Goal: Communication & Community: Answer question/provide support

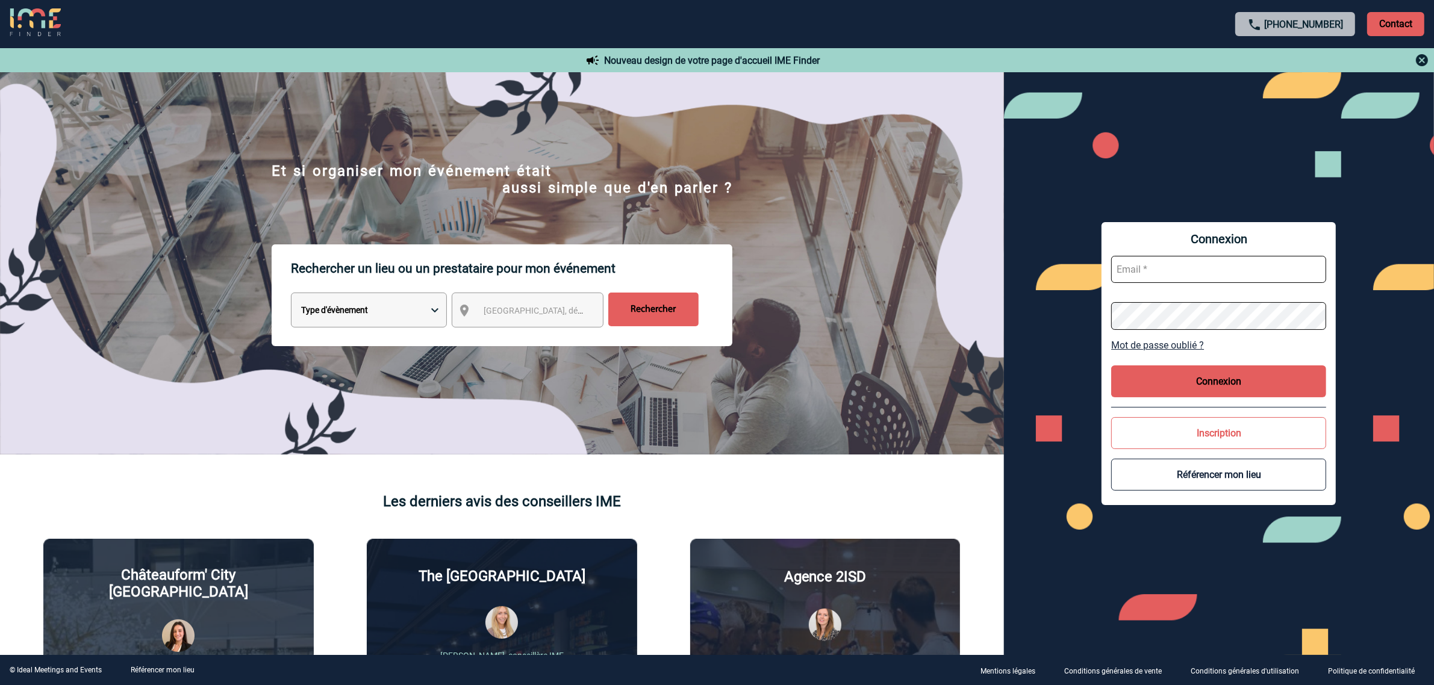
type input "ltrellu@ime-groupe.com"
click at [1232, 381] on button "Connexion" at bounding box center [1218, 382] width 215 height 32
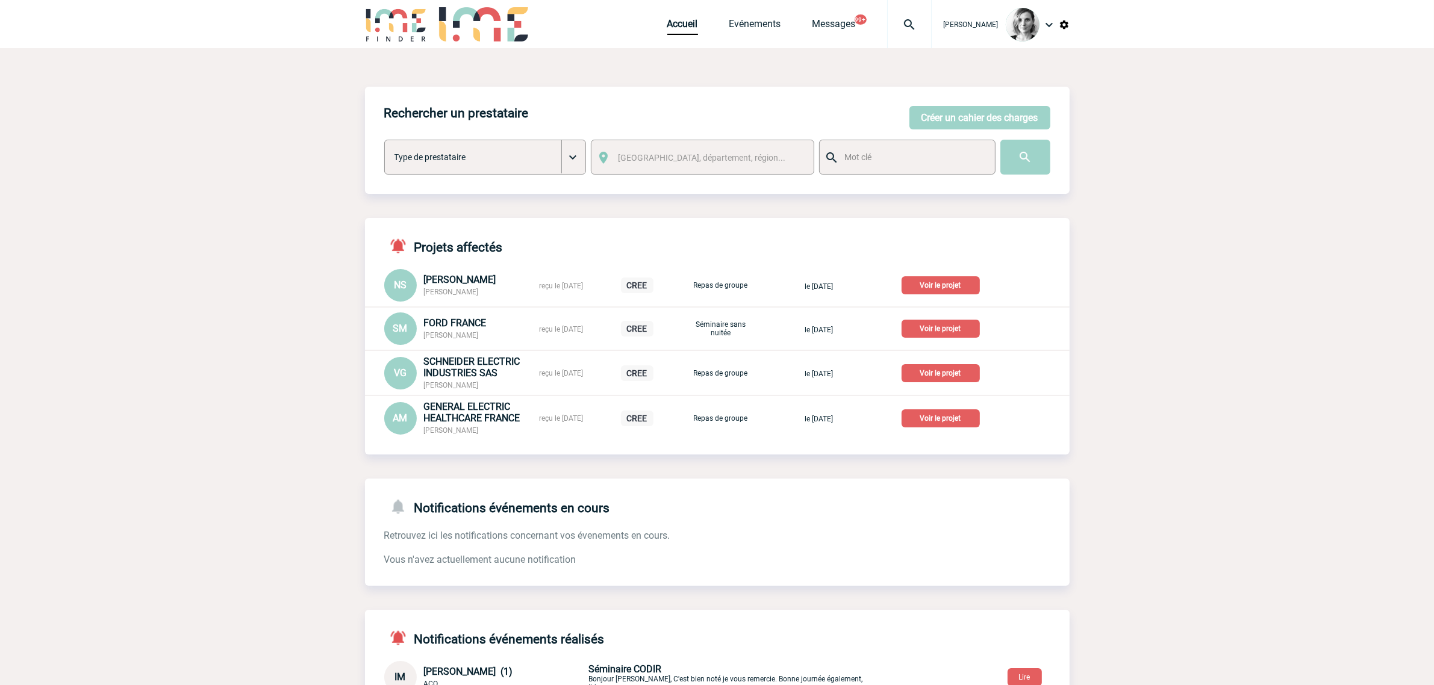
click at [926, 28] on img at bounding box center [909, 24] width 43 height 14
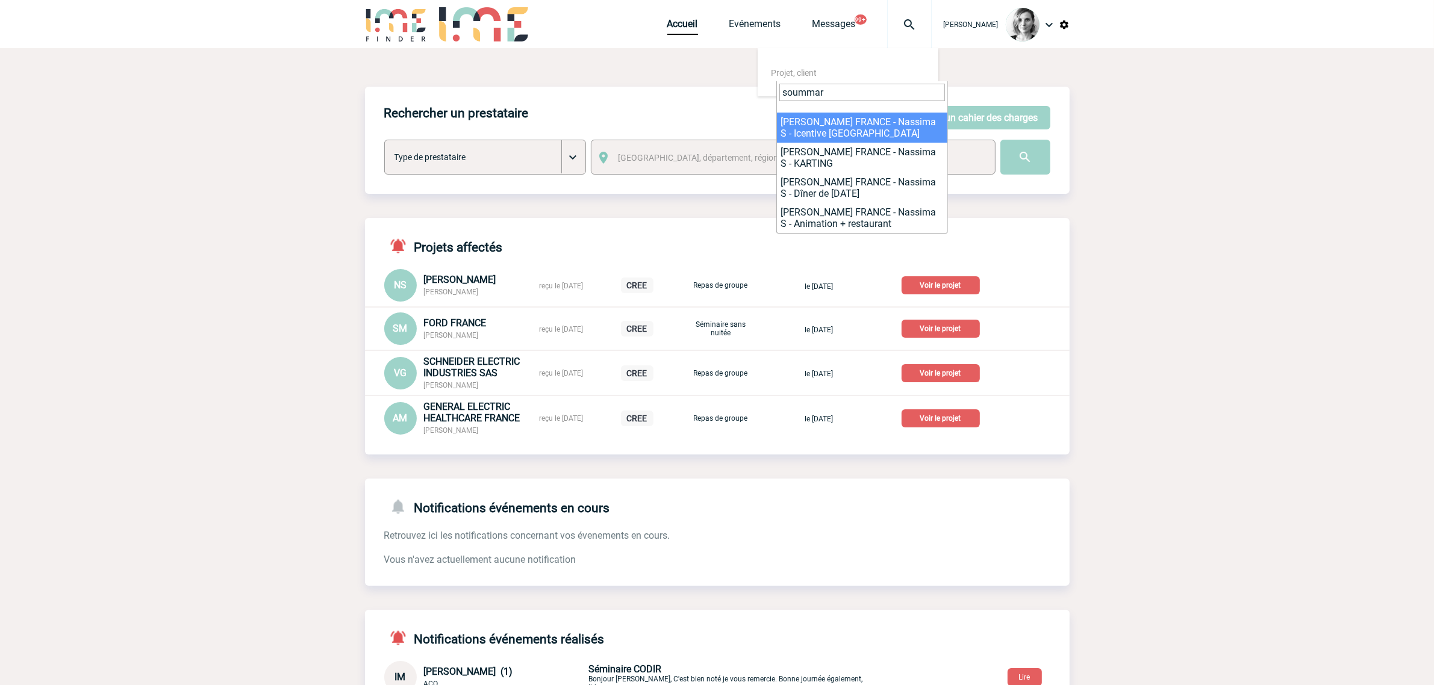
drag, startPoint x: 841, startPoint y: 89, endPoint x: 670, endPoint y: 65, distance: 172.1
click at [672, 65] on body "Lydie TRELLU Accueil Evénements" at bounding box center [717, 447] width 1434 height 895
paste input "2000418151"
type input "2000418151"
select select "17652"
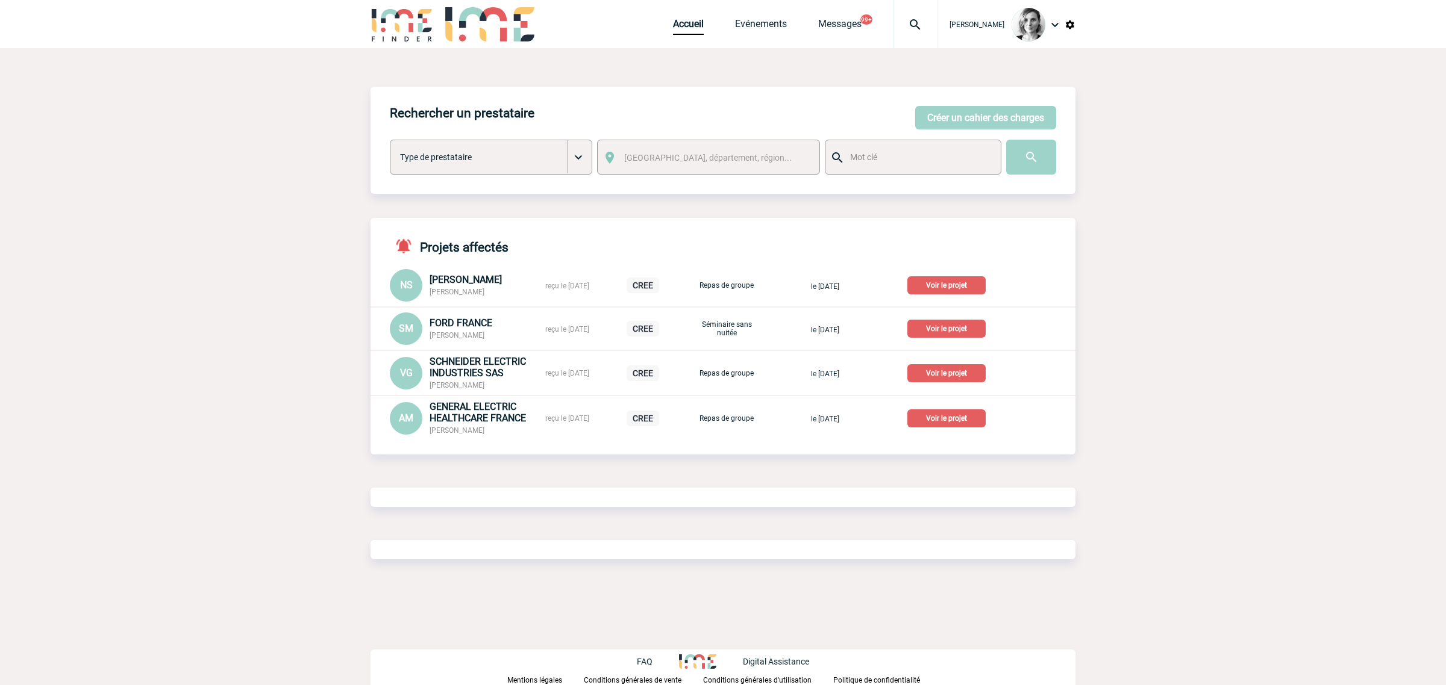
click at [928, 32] on div at bounding box center [915, 24] width 45 height 48
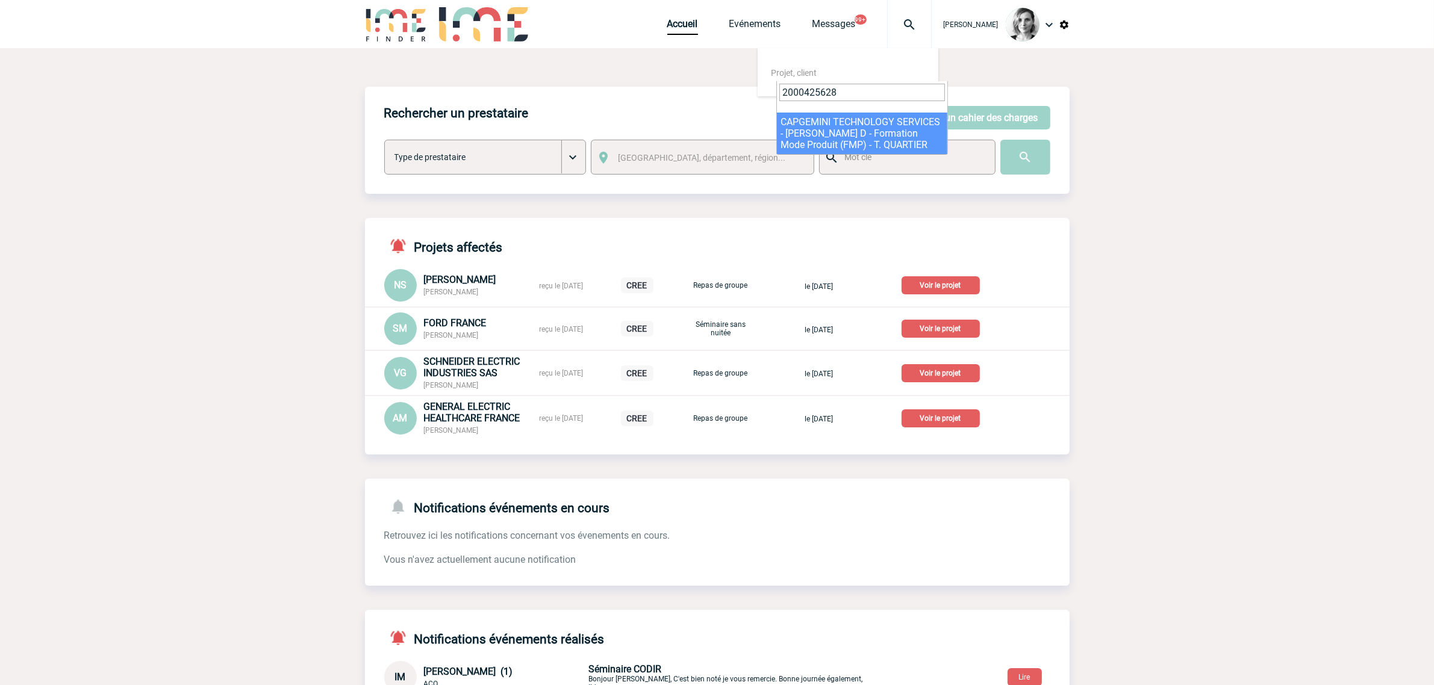
type input "2000425628"
select select "25129"
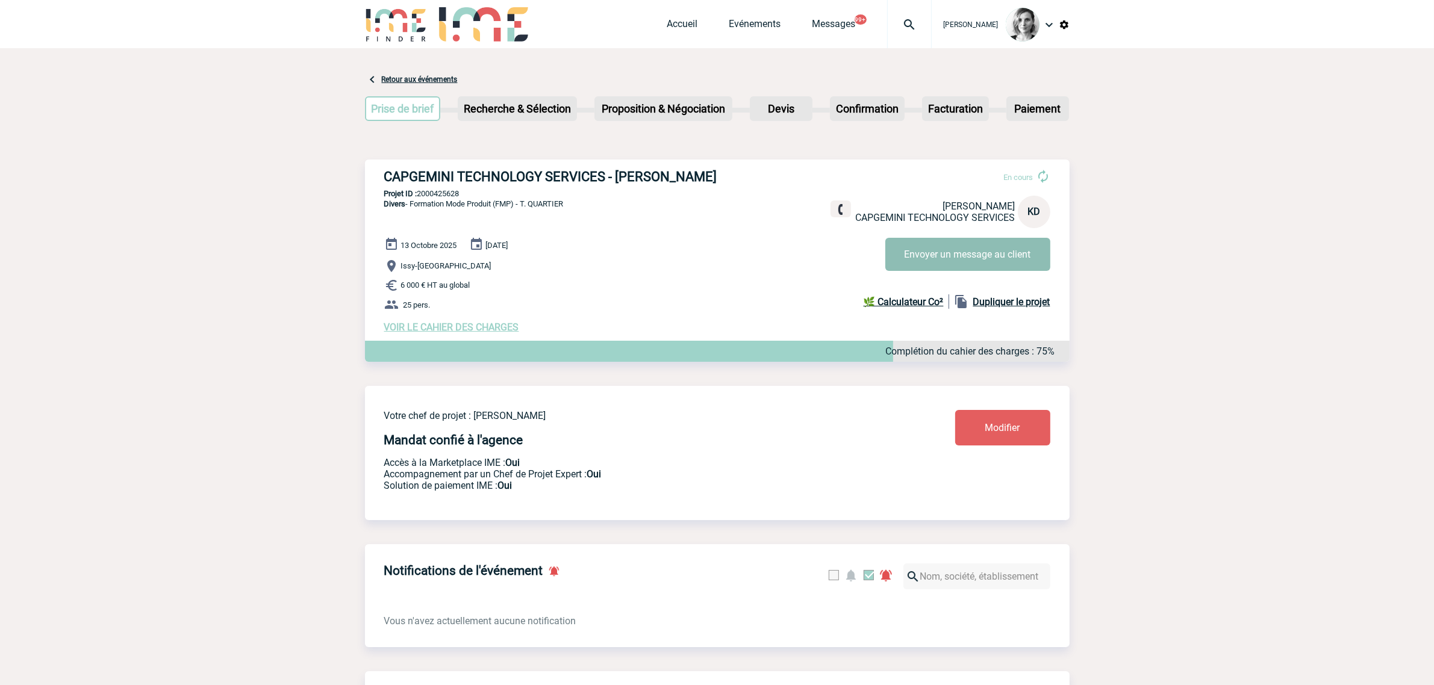
click at [932, 239] on button "Envoyer un message au client" at bounding box center [967, 254] width 165 height 33
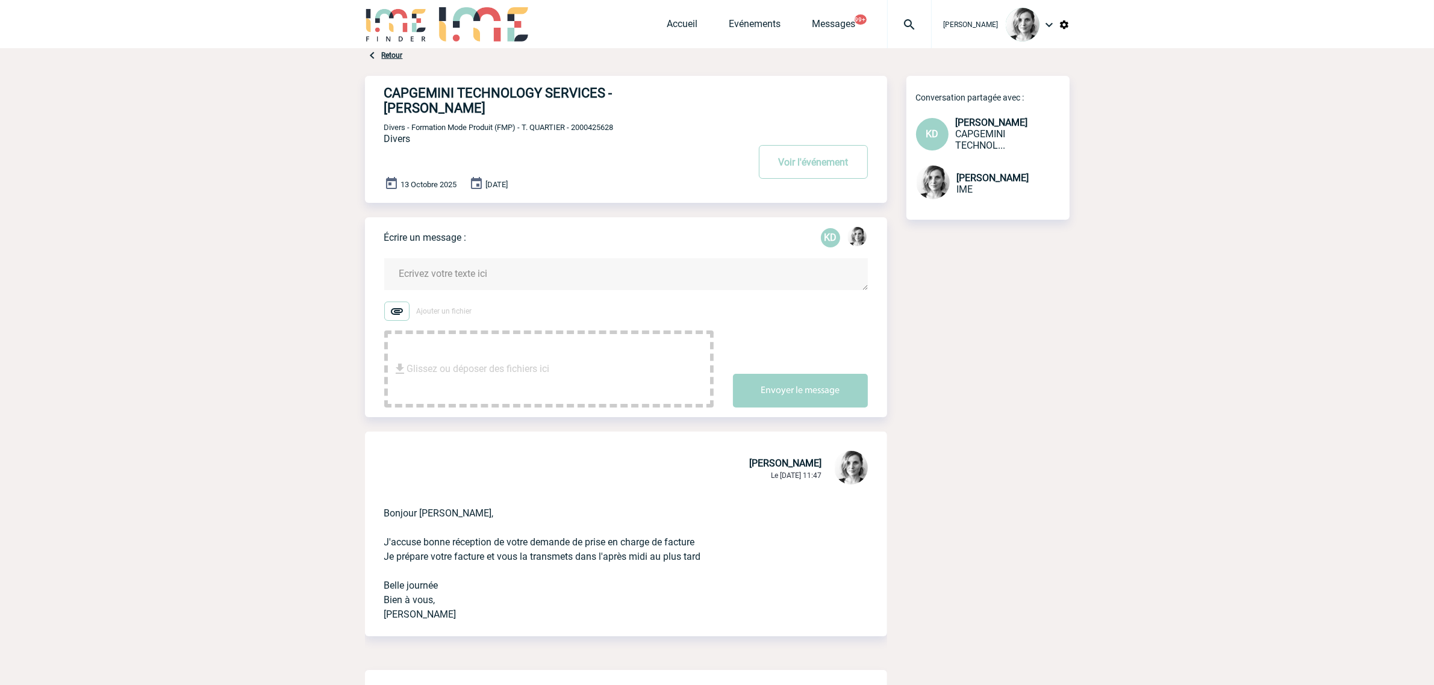
click at [473, 258] on textarea at bounding box center [626, 274] width 484 height 32
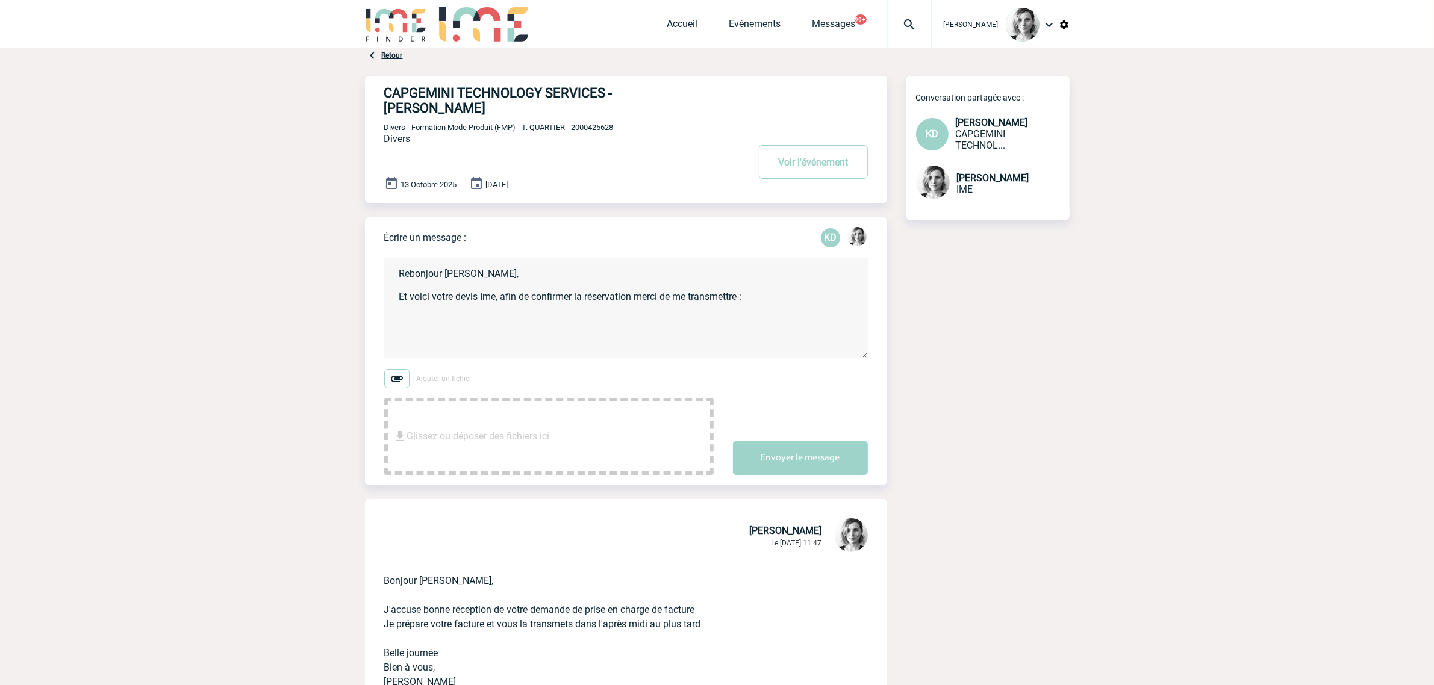
click at [534, 330] on textarea "Rebonjour Karine, Et voici votre devis Ime, afin de confirmer la réservation me…" at bounding box center [626, 307] width 484 height 99
paste textarea "- Le Devis tamponné, signé avec mention " Bon pour accord " - Votre bon de comm…"
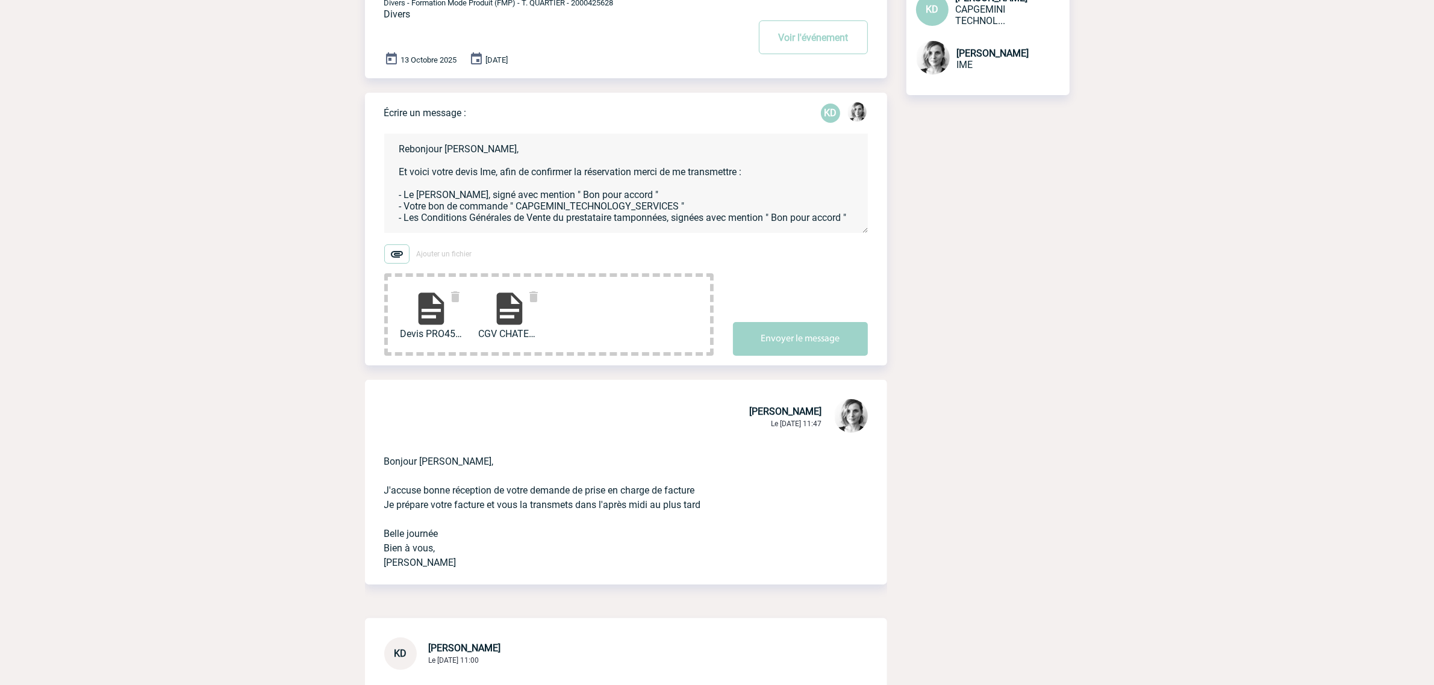
scroll to position [226, 0]
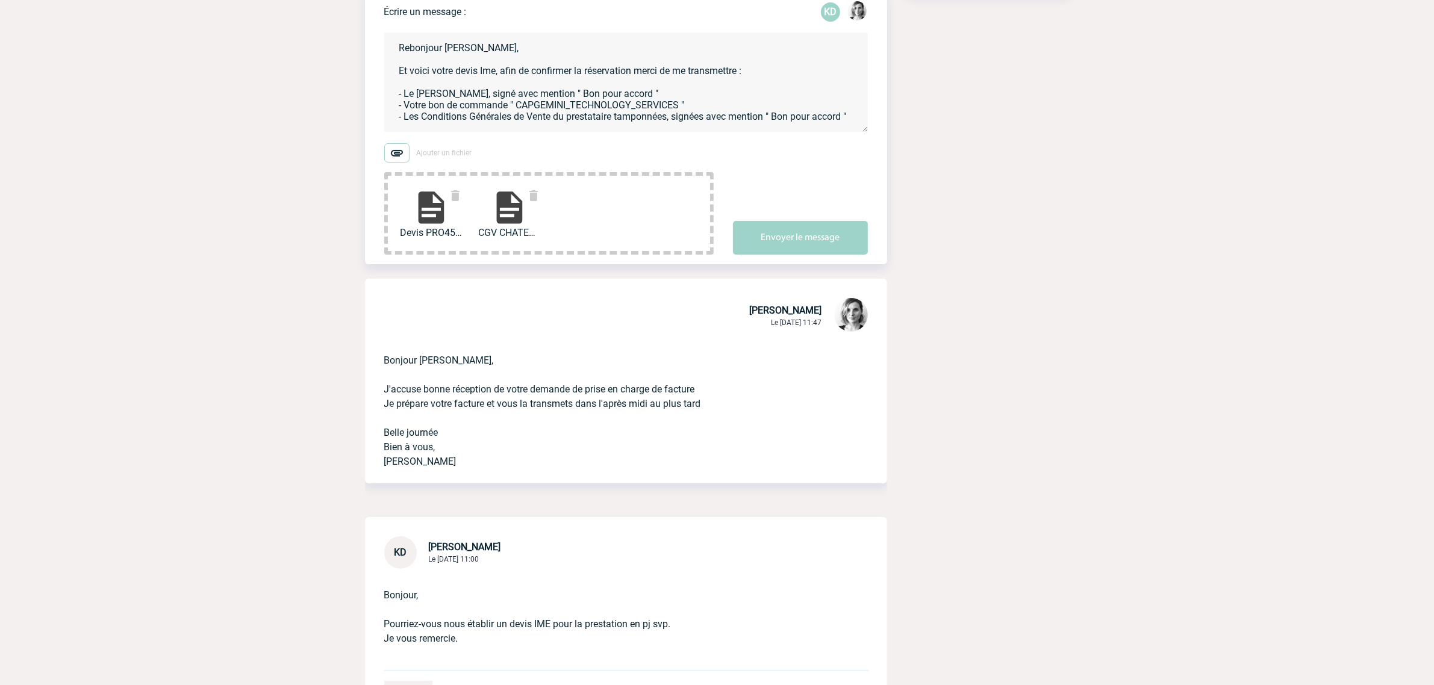
click at [865, 101] on textarea "Rebonjour Karine, Et voici votre devis Ime, afin de confirmer la réservation me…" at bounding box center [626, 82] width 484 height 99
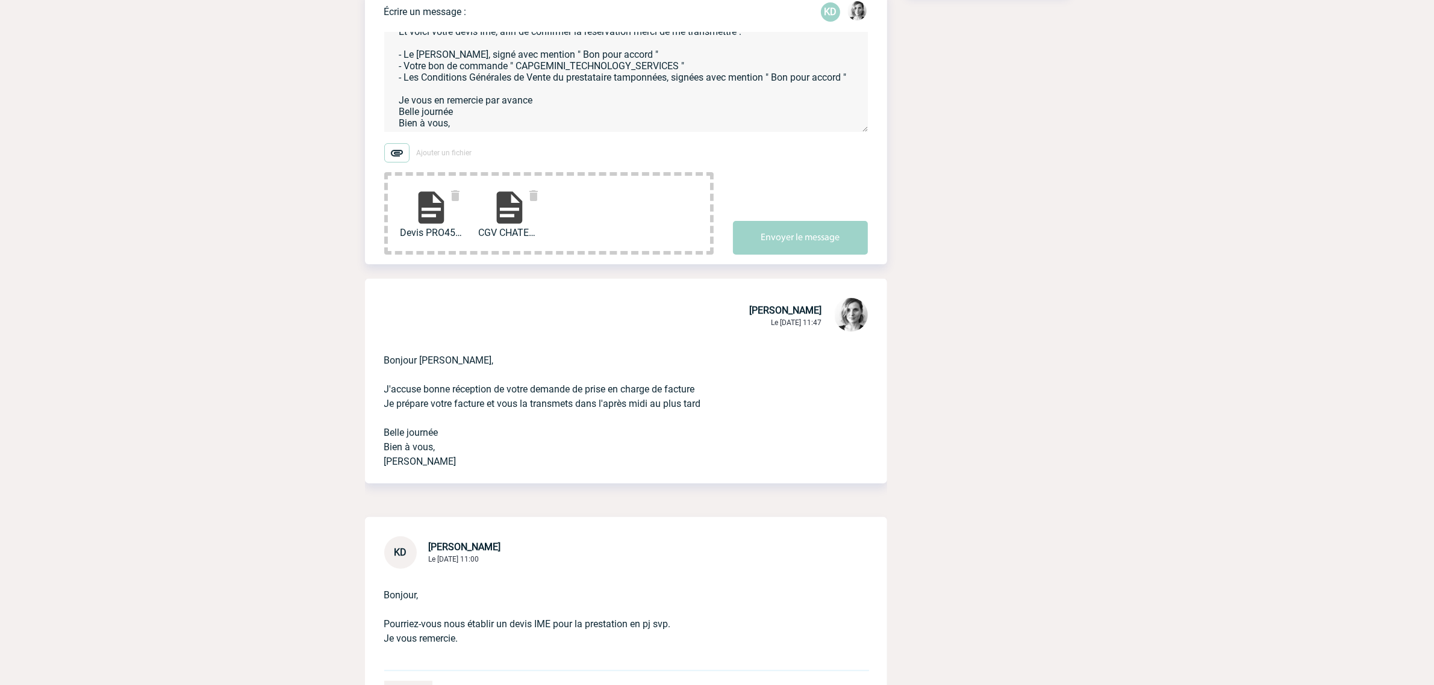
scroll to position [58, 0]
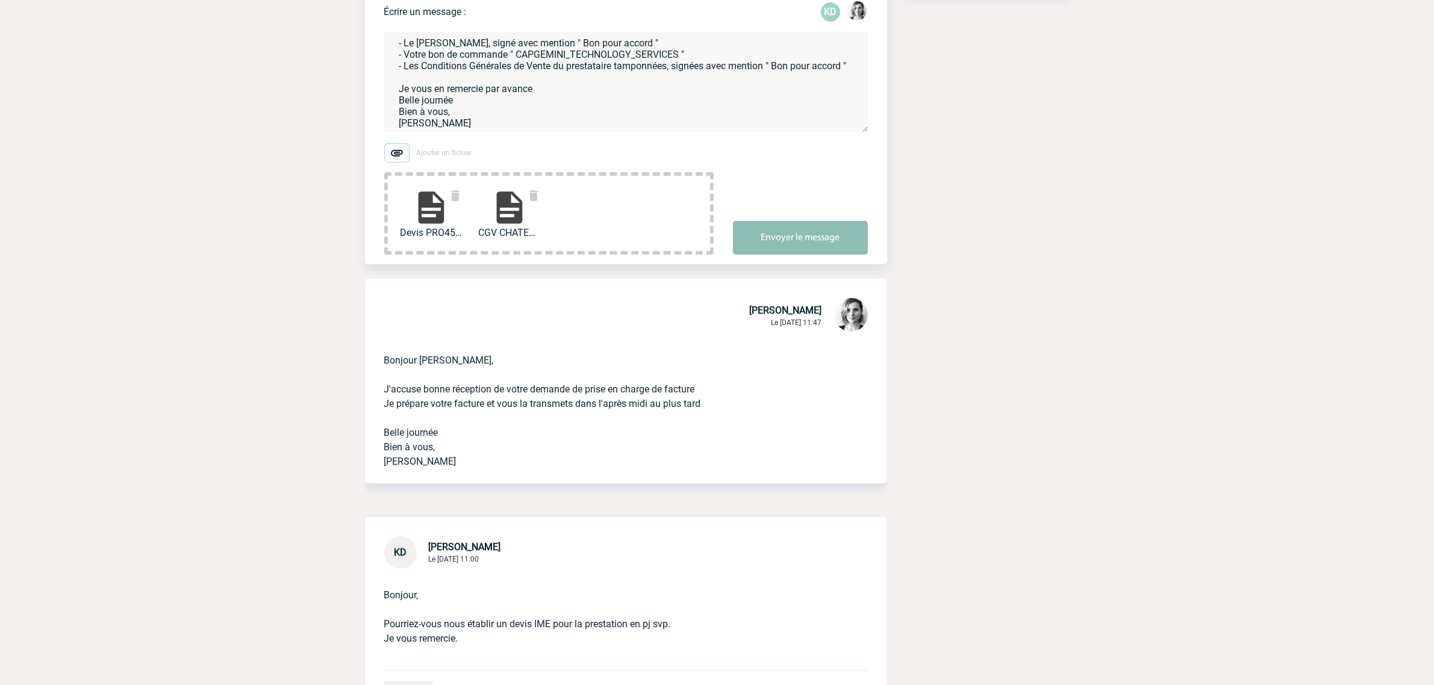
type textarea "Rebonjour Karine, Et voici votre devis Ime, afin de confirmer la réservation me…"
click at [795, 221] on button "Envoyer le message" at bounding box center [800, 238] width 135 height 34
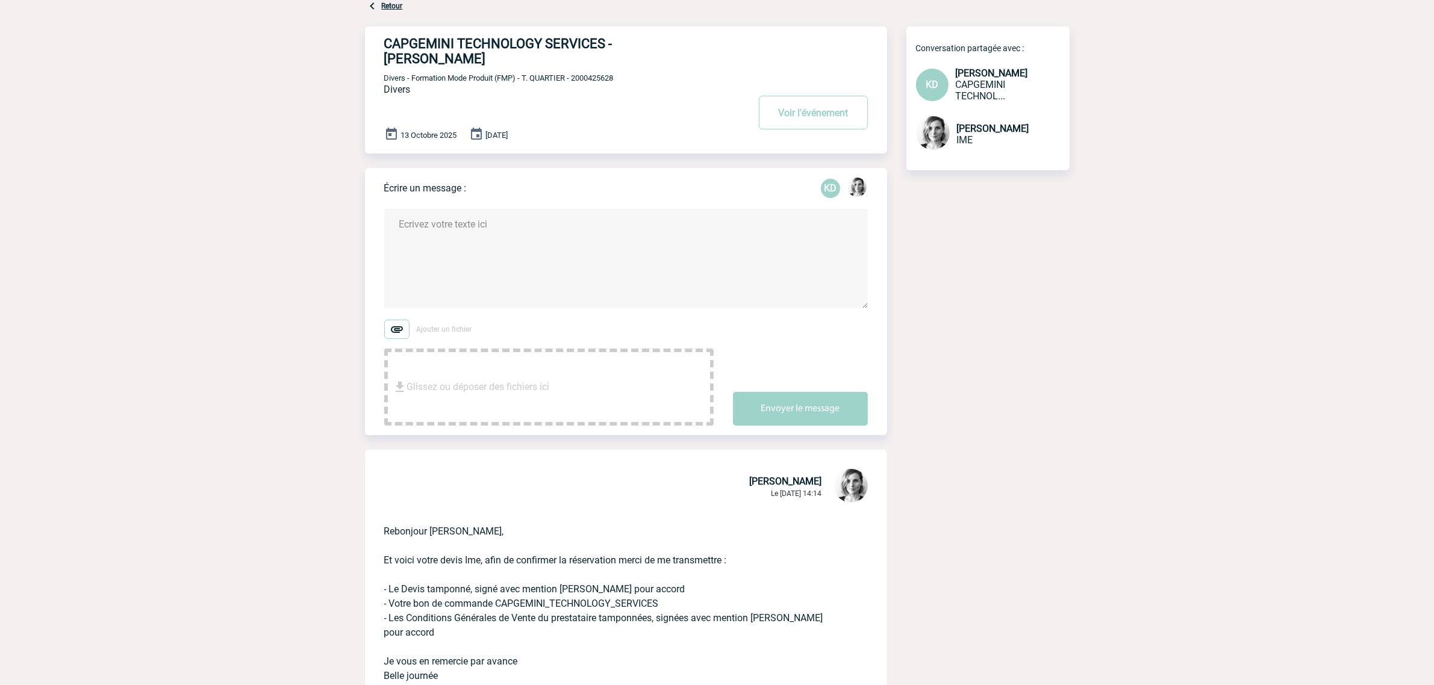
scroll to position [0, 0]
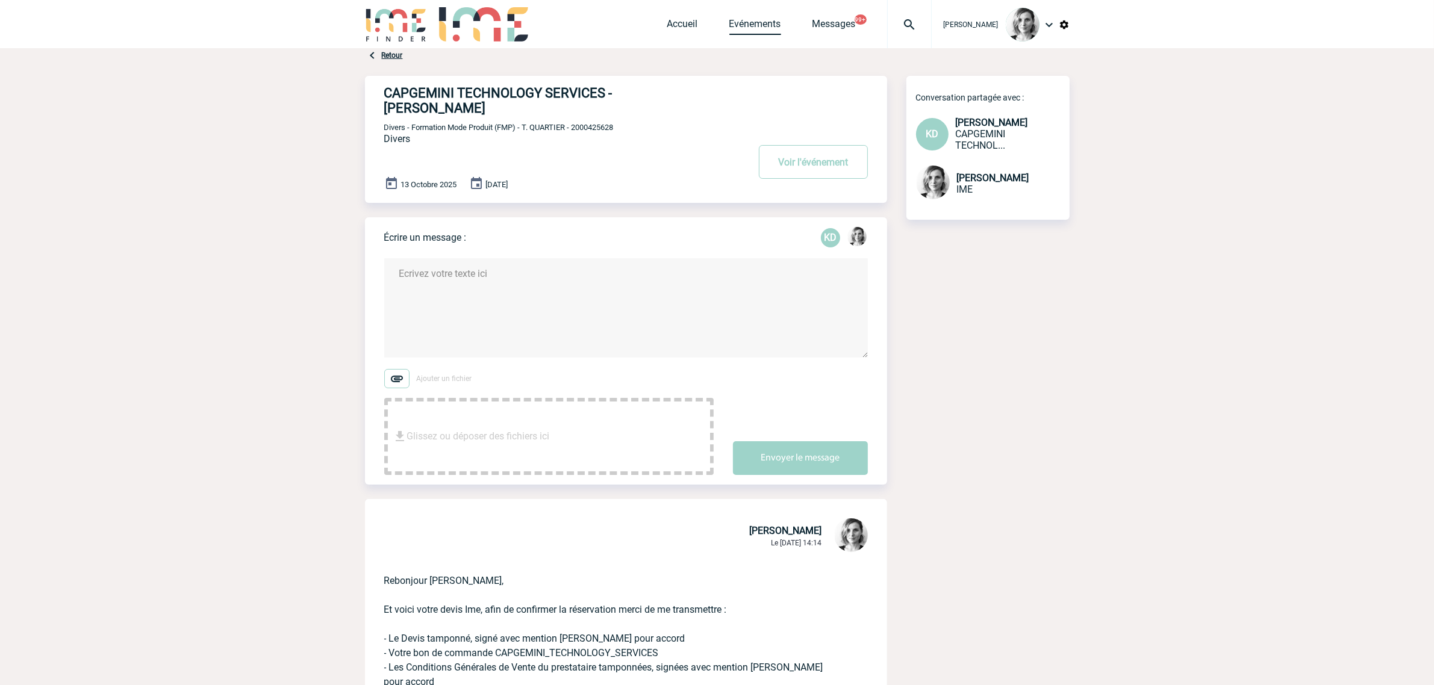
click at [758, 30] on link "Evénements" at bounding box center [755, 26] width 52 height 17
click at [900, 19] on img at bounding box center [909, 24] width 43 height 14
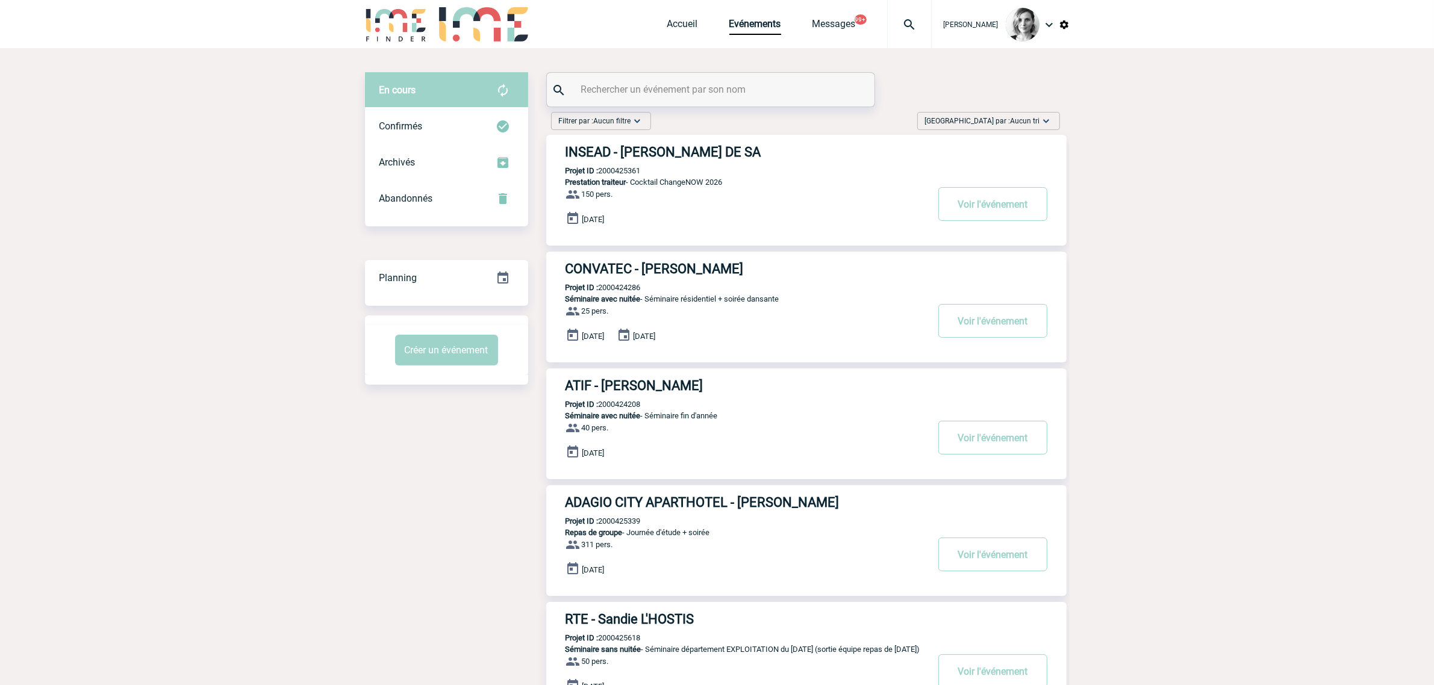
click at [926, 34] on div at bounding box center [909, 24] width 45 height 48
type input "2"
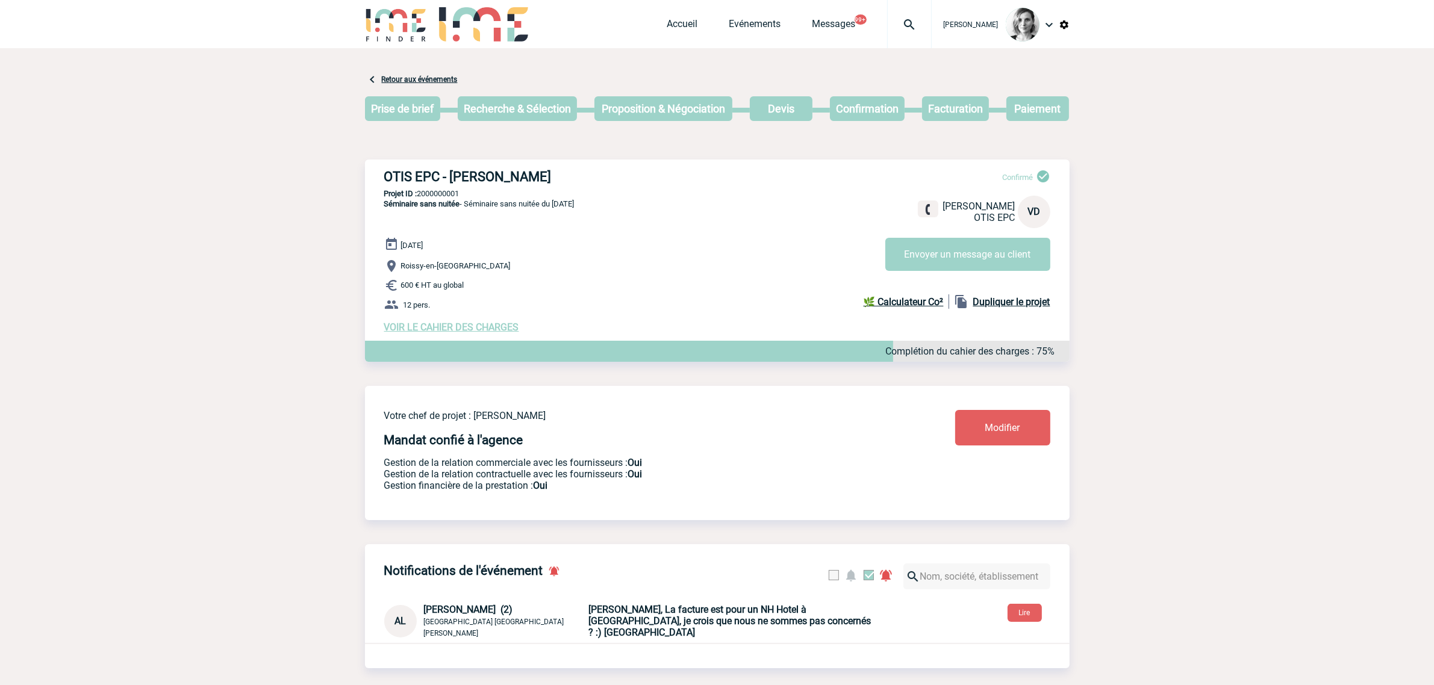
click at [917, 29] on img at bounding box center [909, 24] width 43 height 14
click at [798, 95] on input "2000042" at bounding box center [862, 92] width 166 height 17
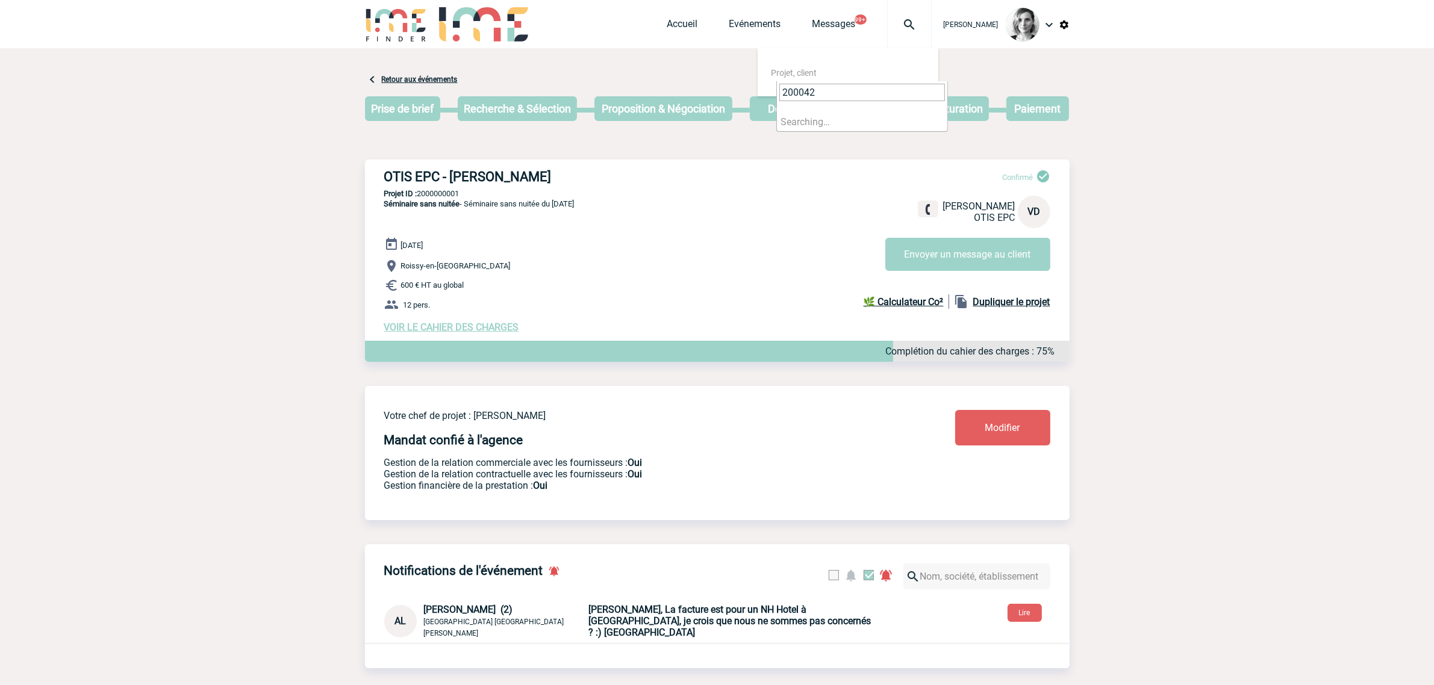
click at [823, 91] on input "200042" at bounding box center [862, 92] width 166 height 17
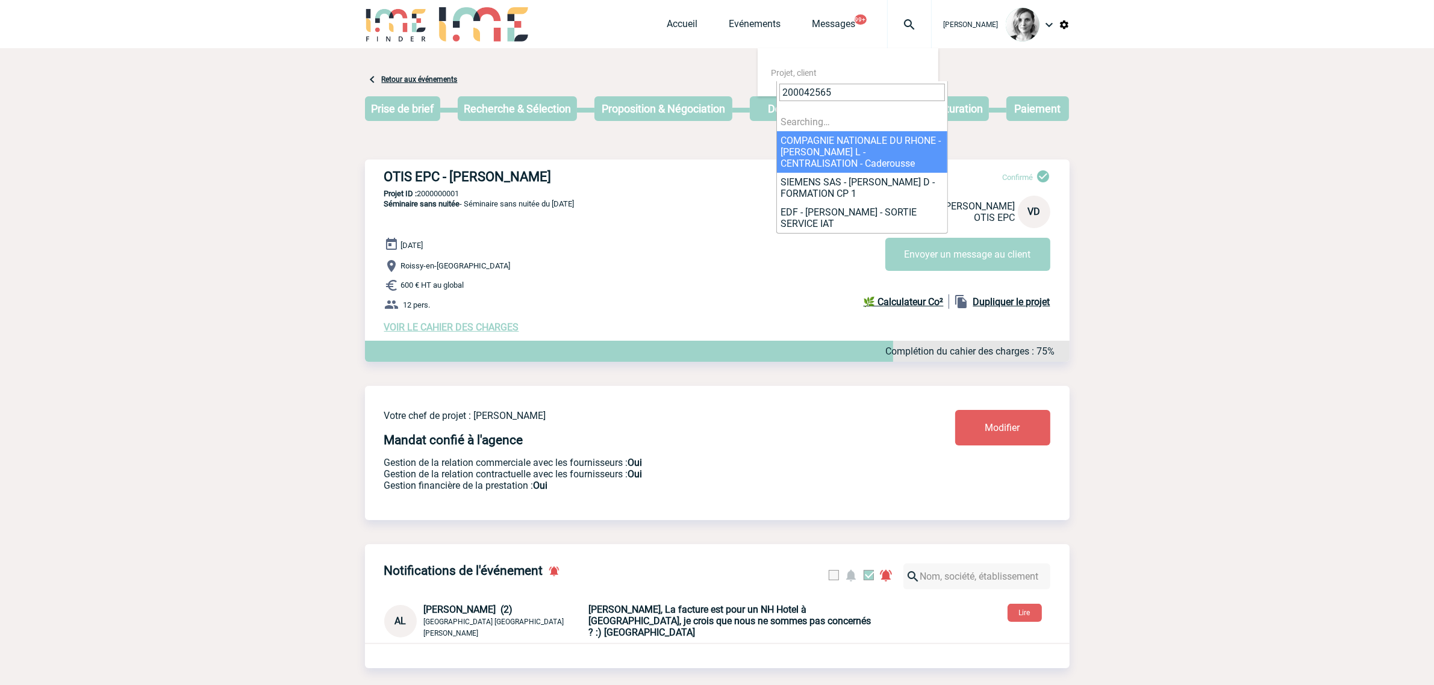
type input "2000425656"
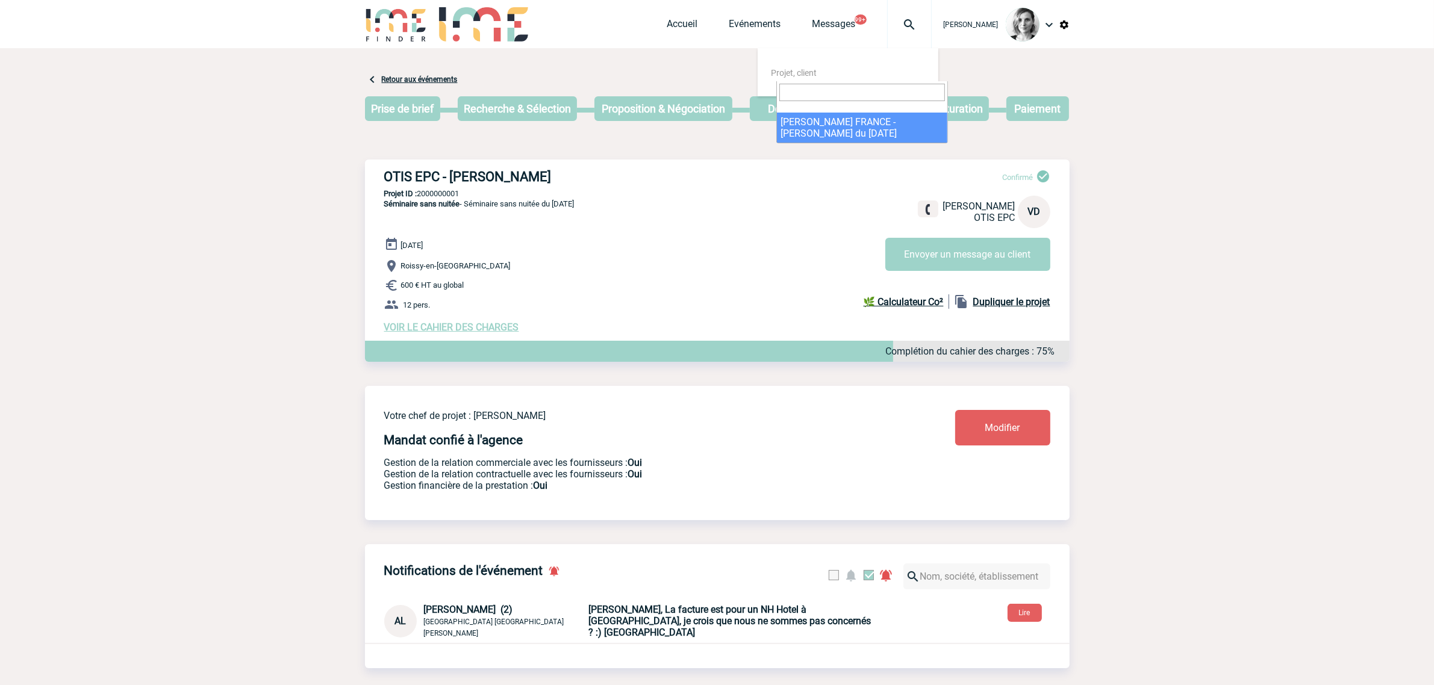
select select "25157"
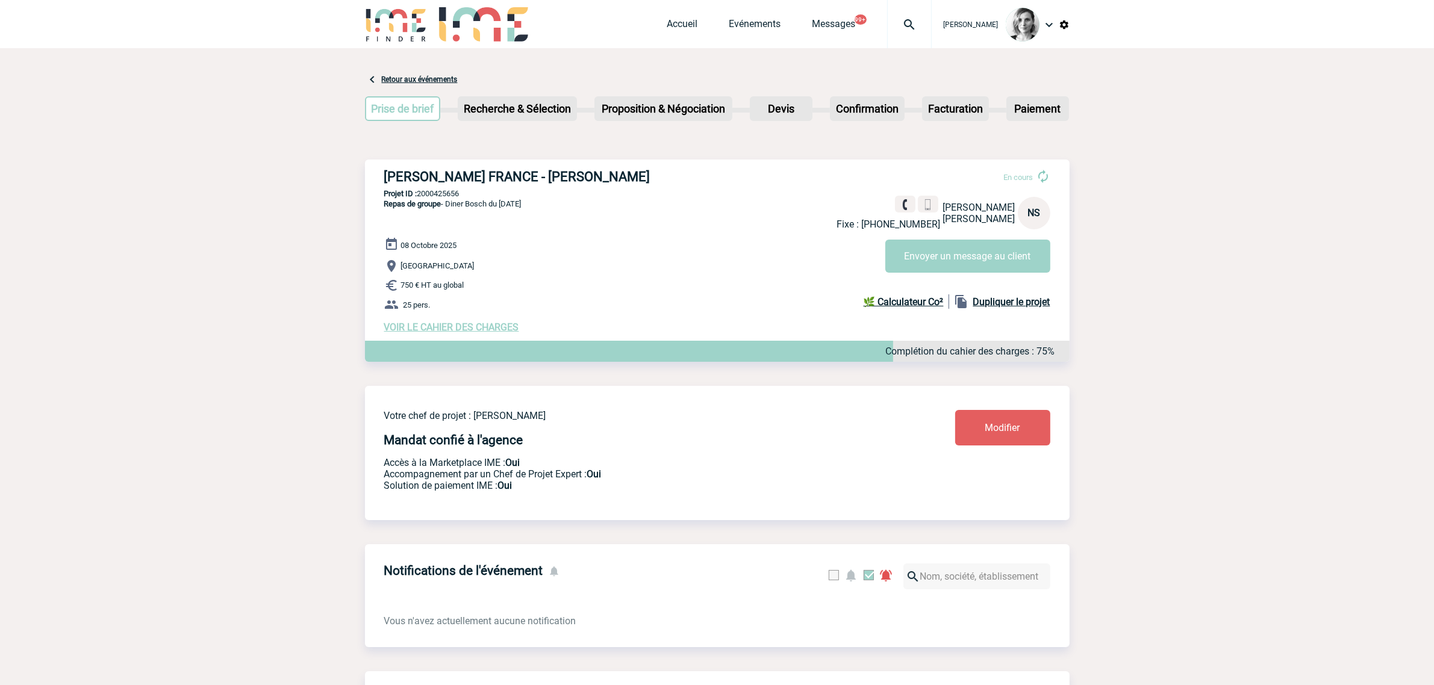
click at [342, 311] on body "Lydie TRELLU Accueil Evénements" at bounding box center [717, 677] width 1434 height 1354
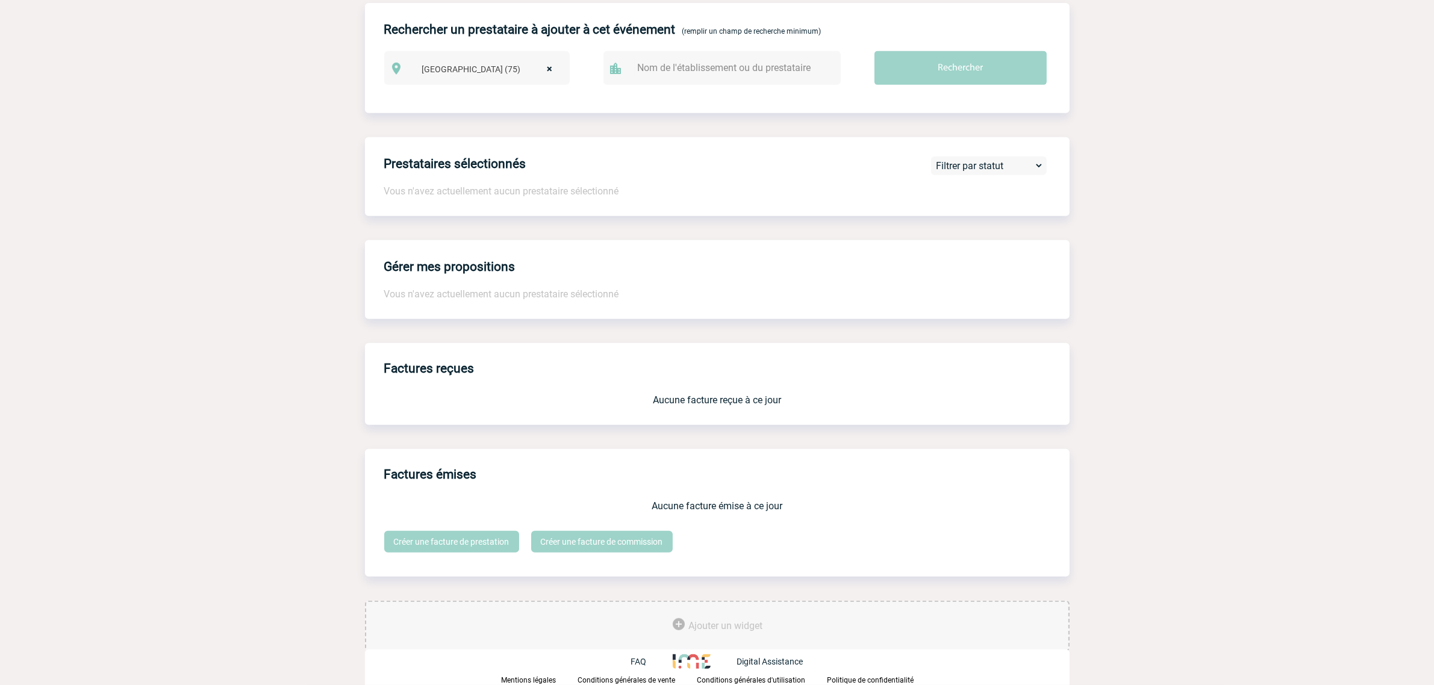
scroll to position [67, 0]
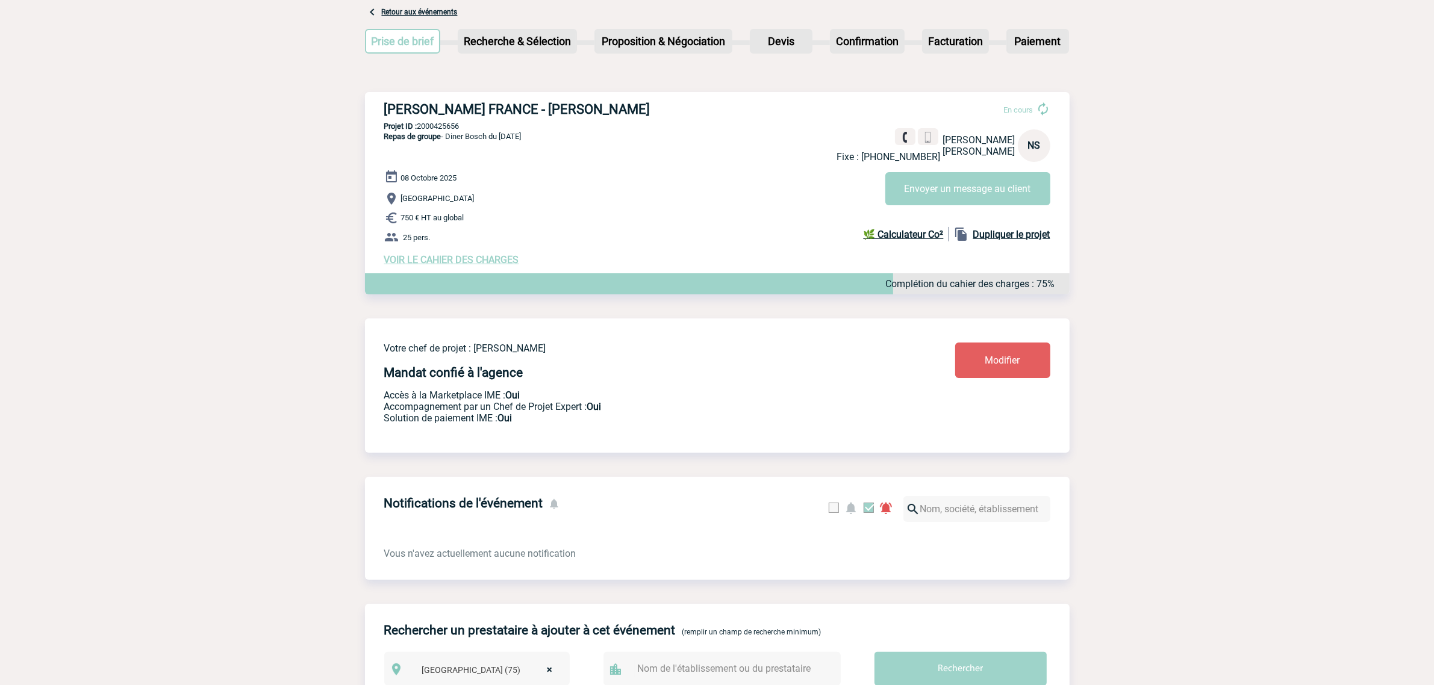
click at [634, 107] on h3 "ROBERT BOSCH FRANCE - Nassima SOUMMAR" at bounding box center [564, 109] width 361 height 15
copy h3 "SOUMMAR"
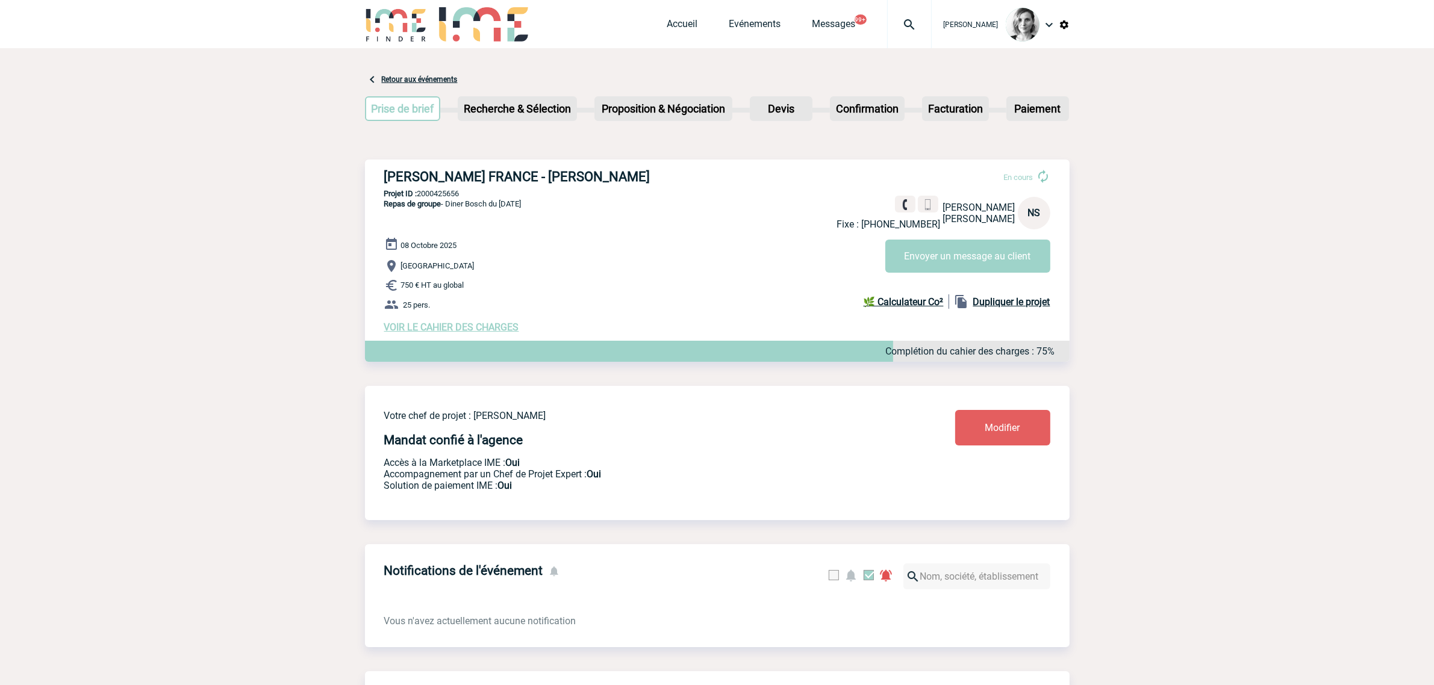
click at [443, 195] on p "Projet ID : 2000425656" at bounding box center [717, 193] width 705 height 9
copy p "2000425656"
click at [727, 327] on div "VOIR LE CAHIER DES CHARGES Complétion du cahier des charges : 75%" at bounding box center [726, 327] width 685 height 11
click at [932, 37] on div at bounding box center [909, 24] width 45 height 48
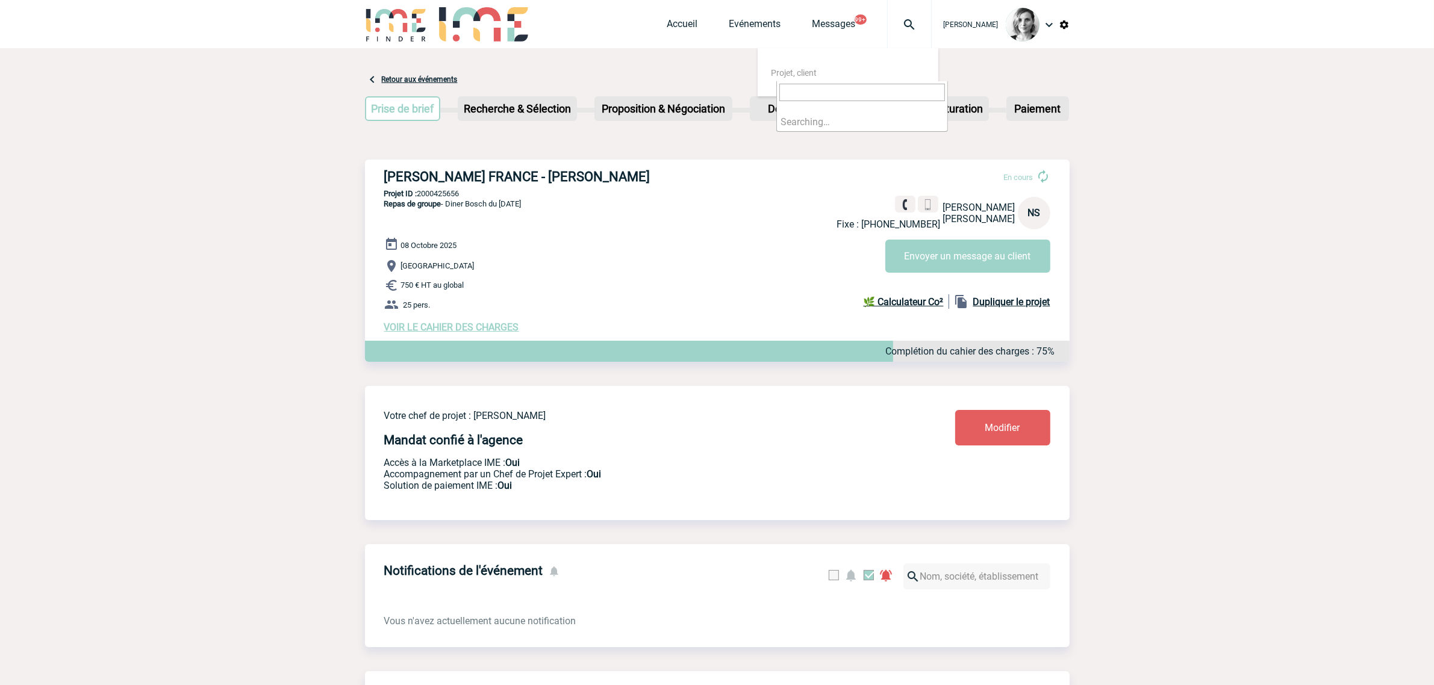
click at [835, 86] on input "search" at bounding box center [862, 92] width 166 height 17
type input "2000425618"
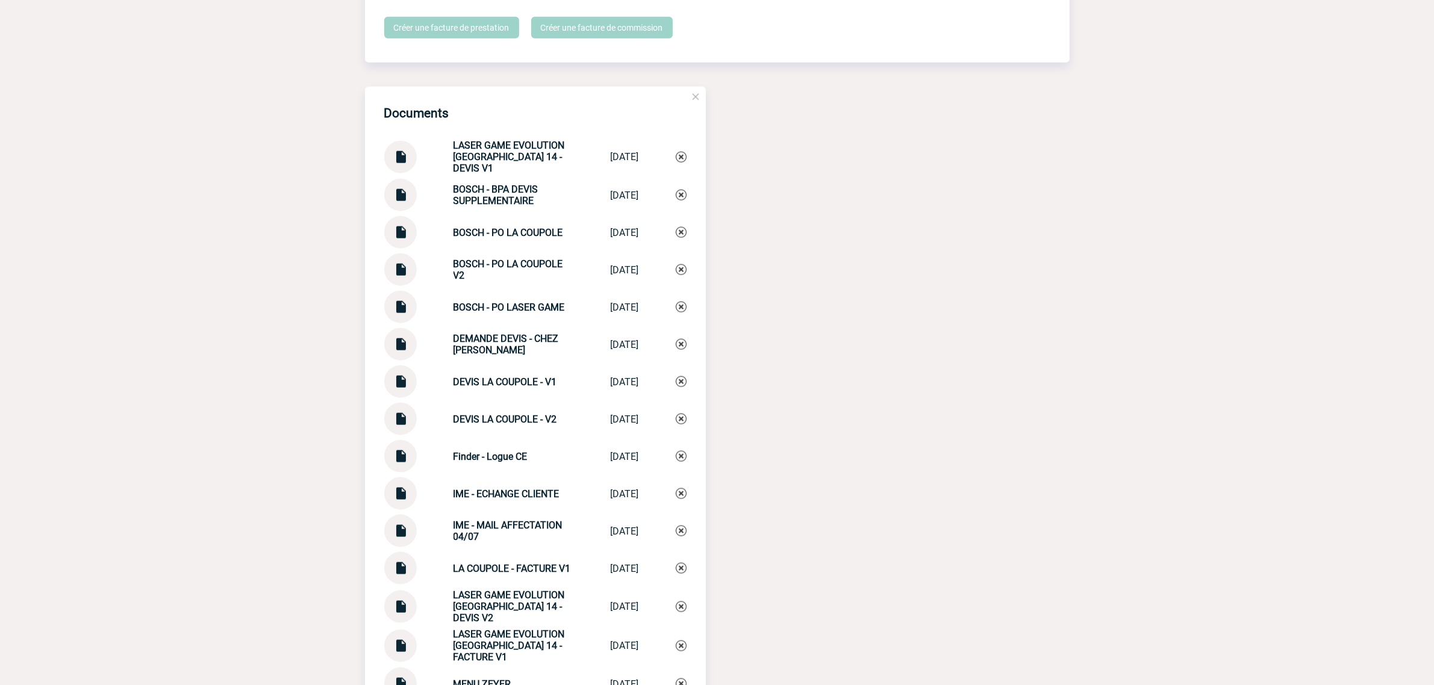
scroll to position [1807, 0]
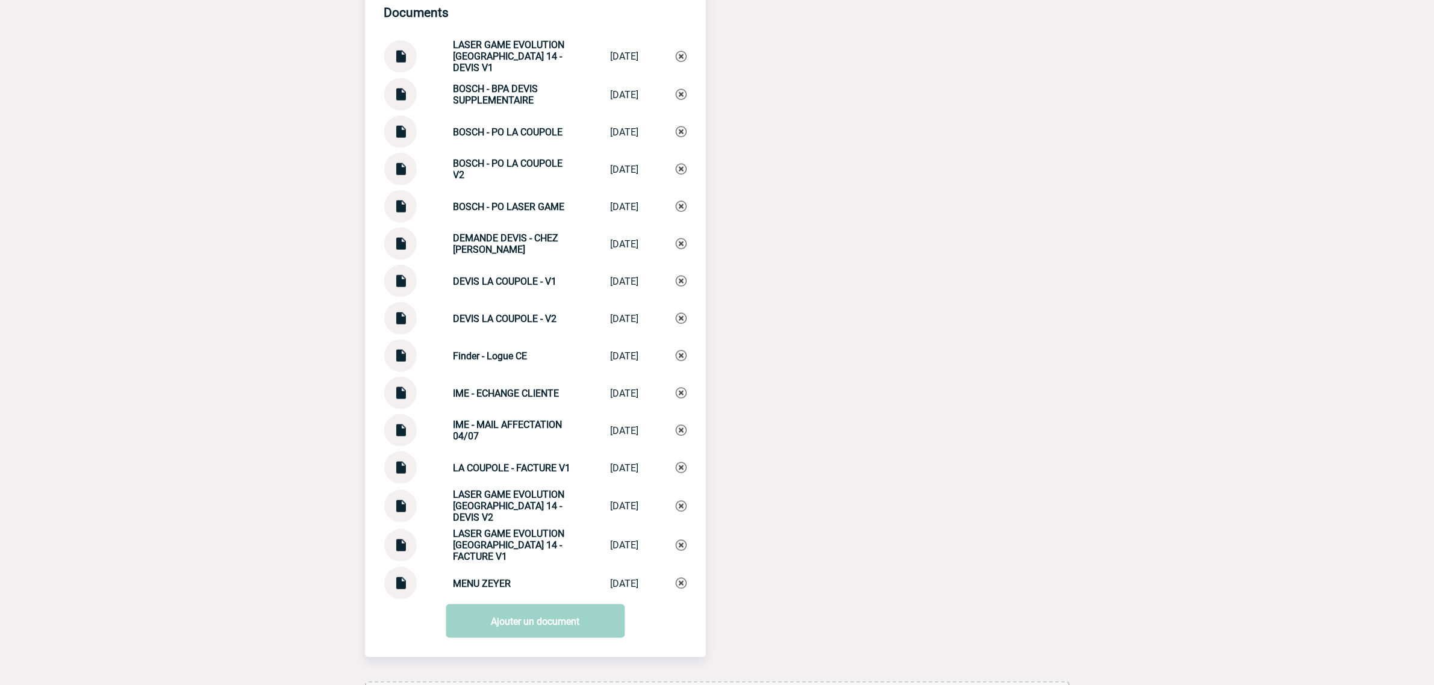
click at [401, 471] on img at bounding box center [401, 463] width 16 height 23
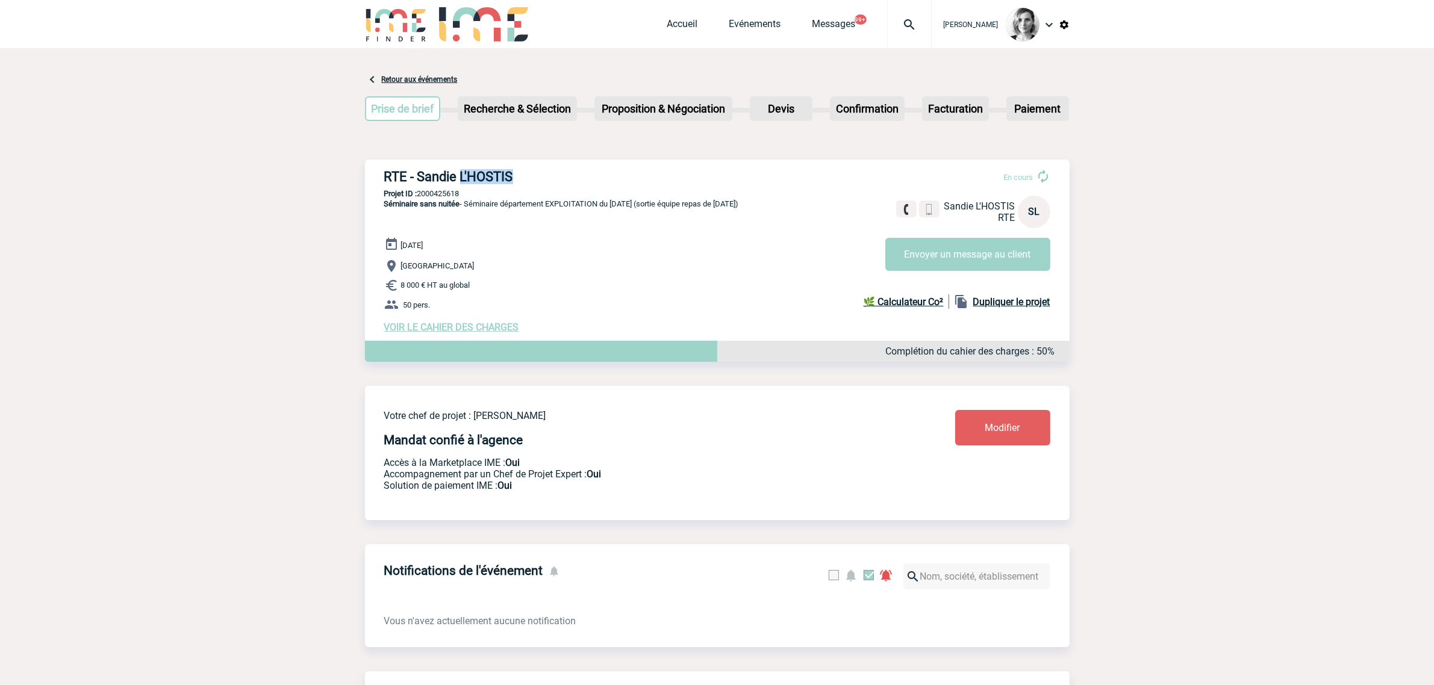
drag, startPoint x: 541, startPoint y: 179, endPoint x: 463, endPoint y: 176, distance: 78.4
click at [463, 176] on h3 "RTE - Sandie L'HOSTIS" at bounding box center [564, 176] width 361 height 15
copy h3 "L'HOSTIS"
drag, startPoint x: 1289, startPoint y: 410, endPoint x: 925, endPoint y: 281, distance: 385.8
click at [1289, 408] on body "[PERSON_NAME] Accueil Evénements" at bounding box center [717, 677] width 1434 height 1354
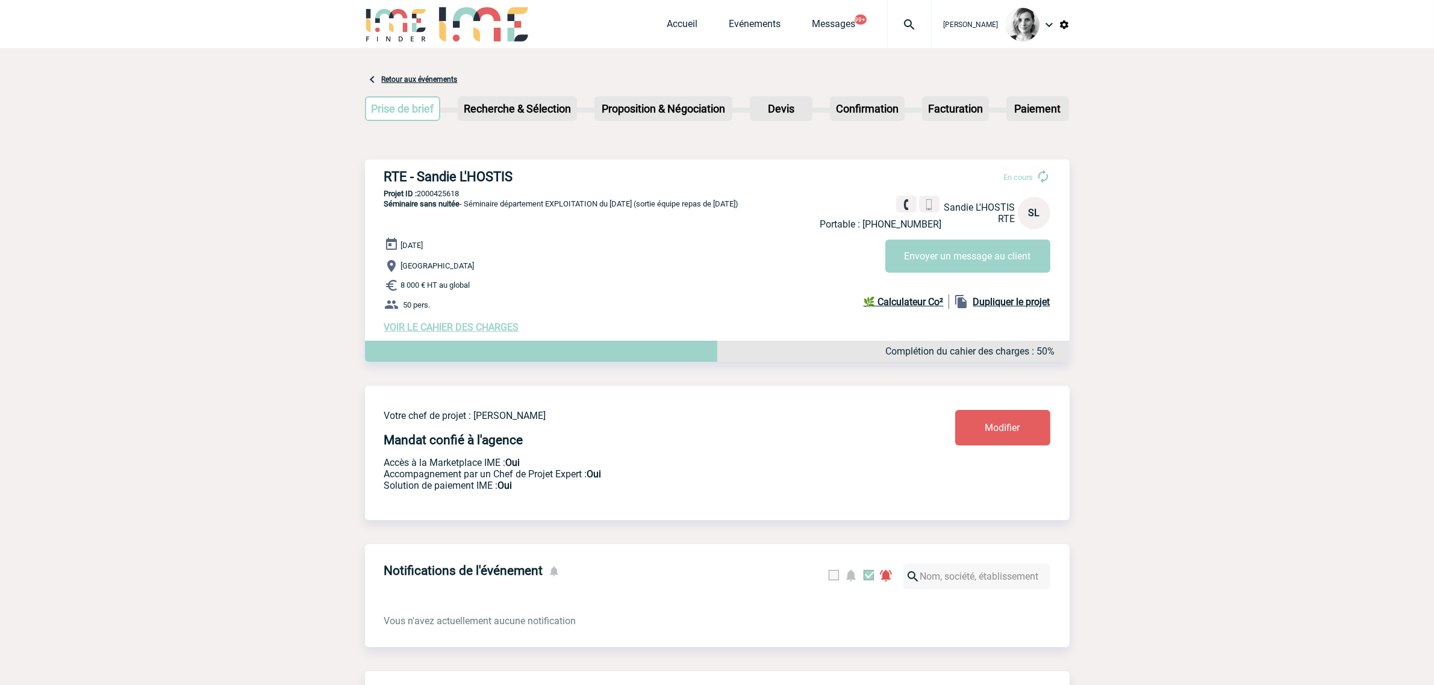
click at [494, 333] on span "VOIR LE CAHIER DES CHARGES" at bounding box center [451, 327] width 135 height 11
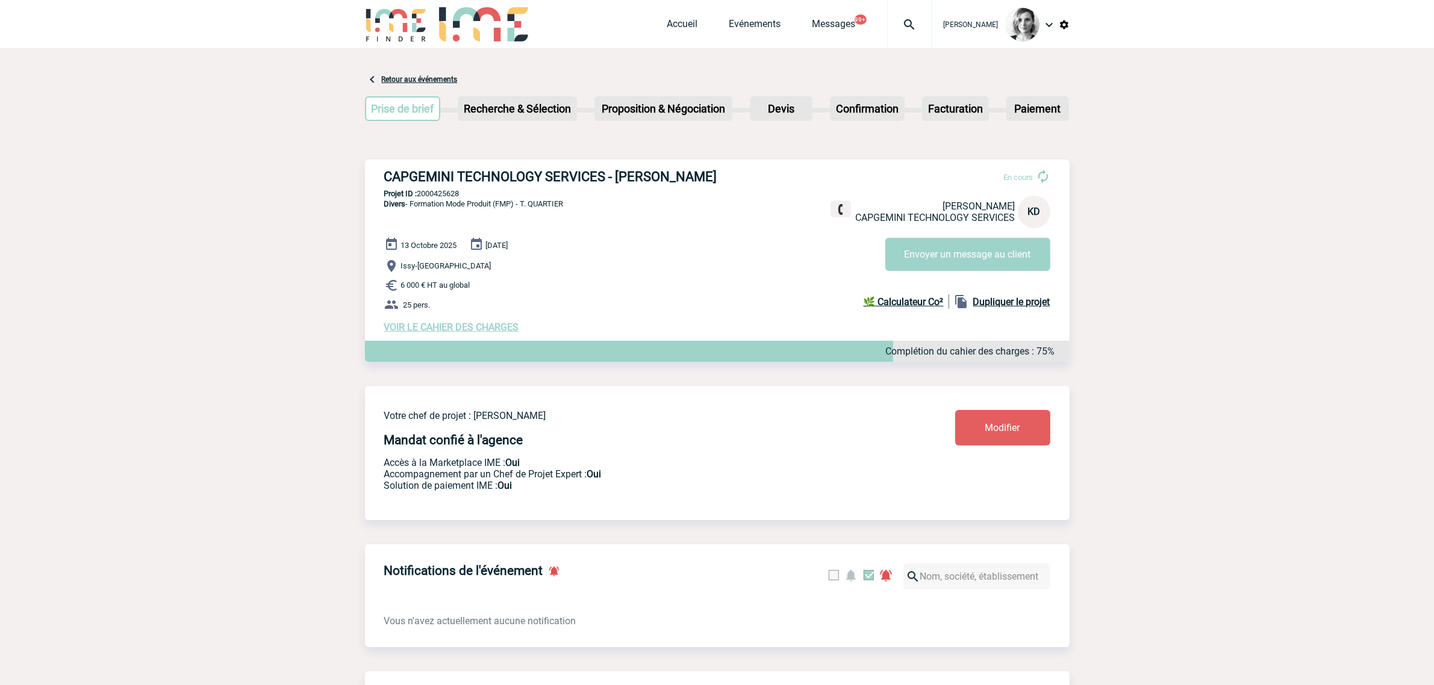
click at [919, 43] on div at bounding box center [909, 24] width 45 height 48
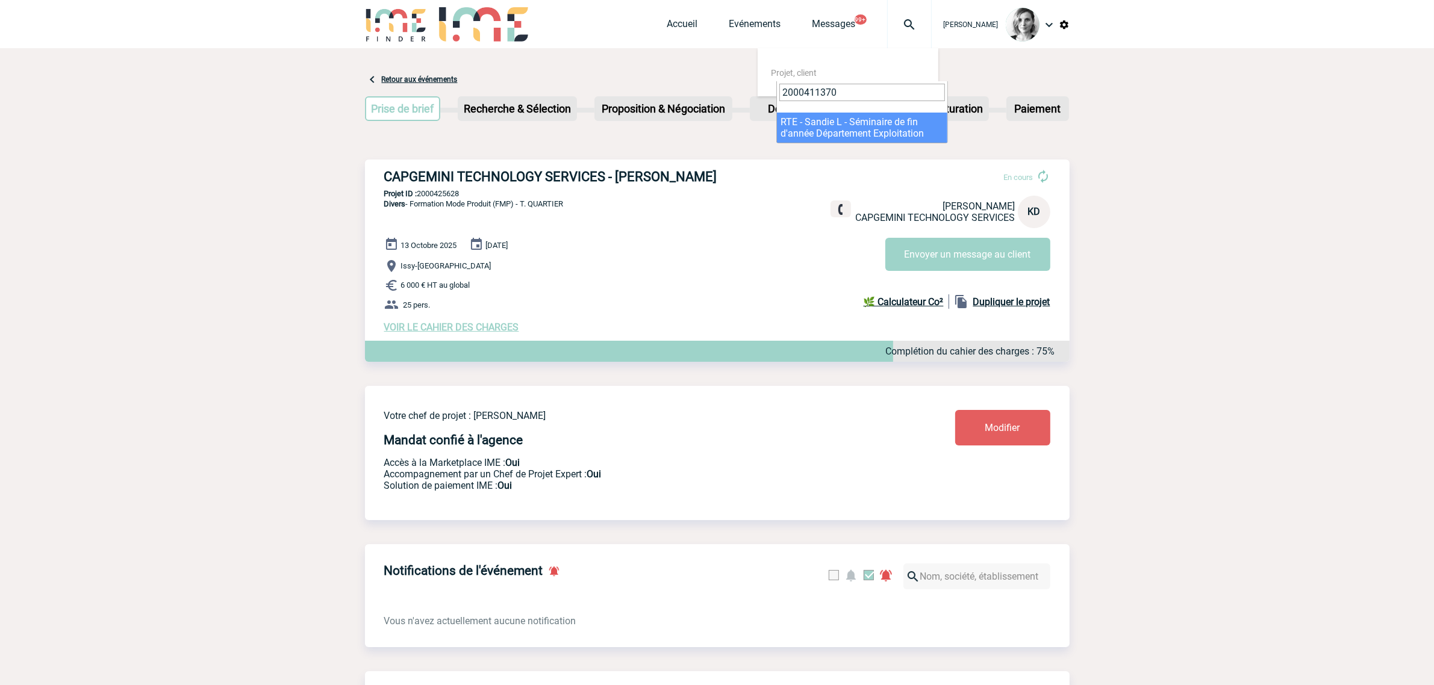
type input "2000411370"
select select "10871"
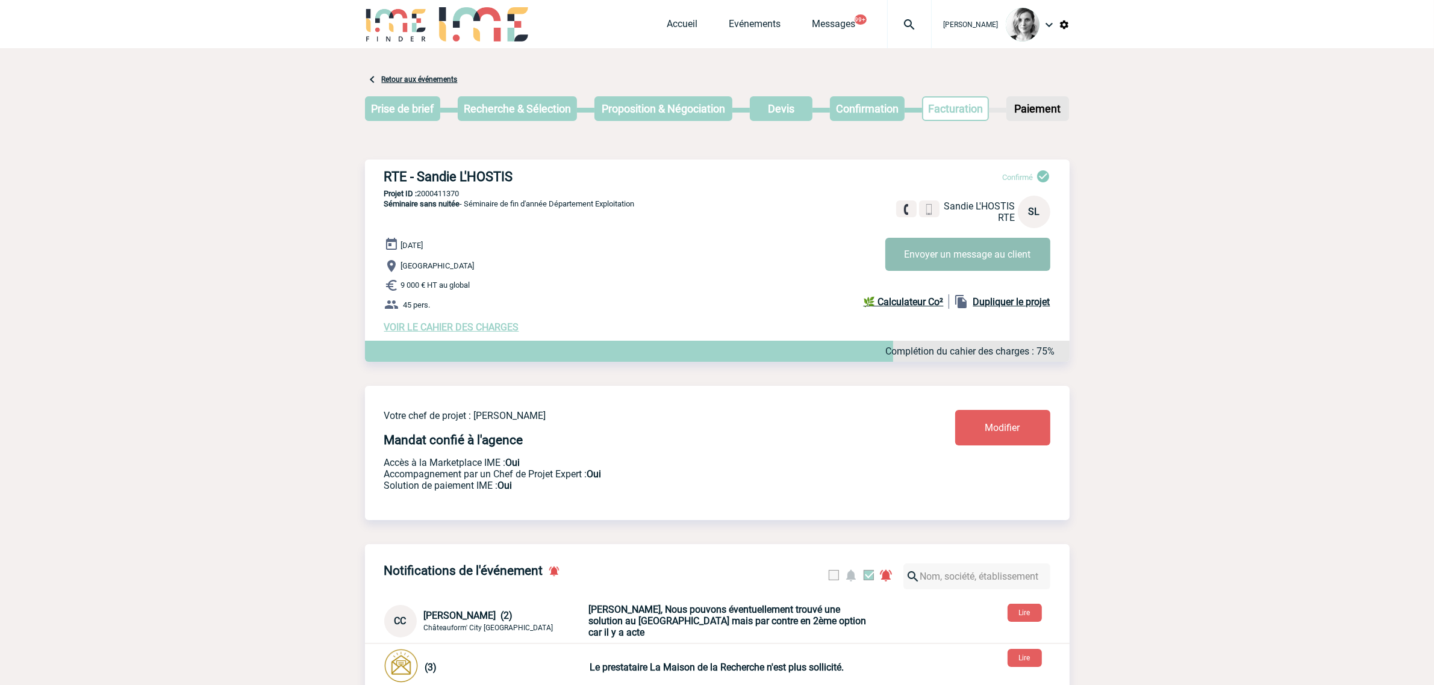
click at [905, 263] on button "Envoyer un message au client" at bounding box center [967, 254] width 165 height 33
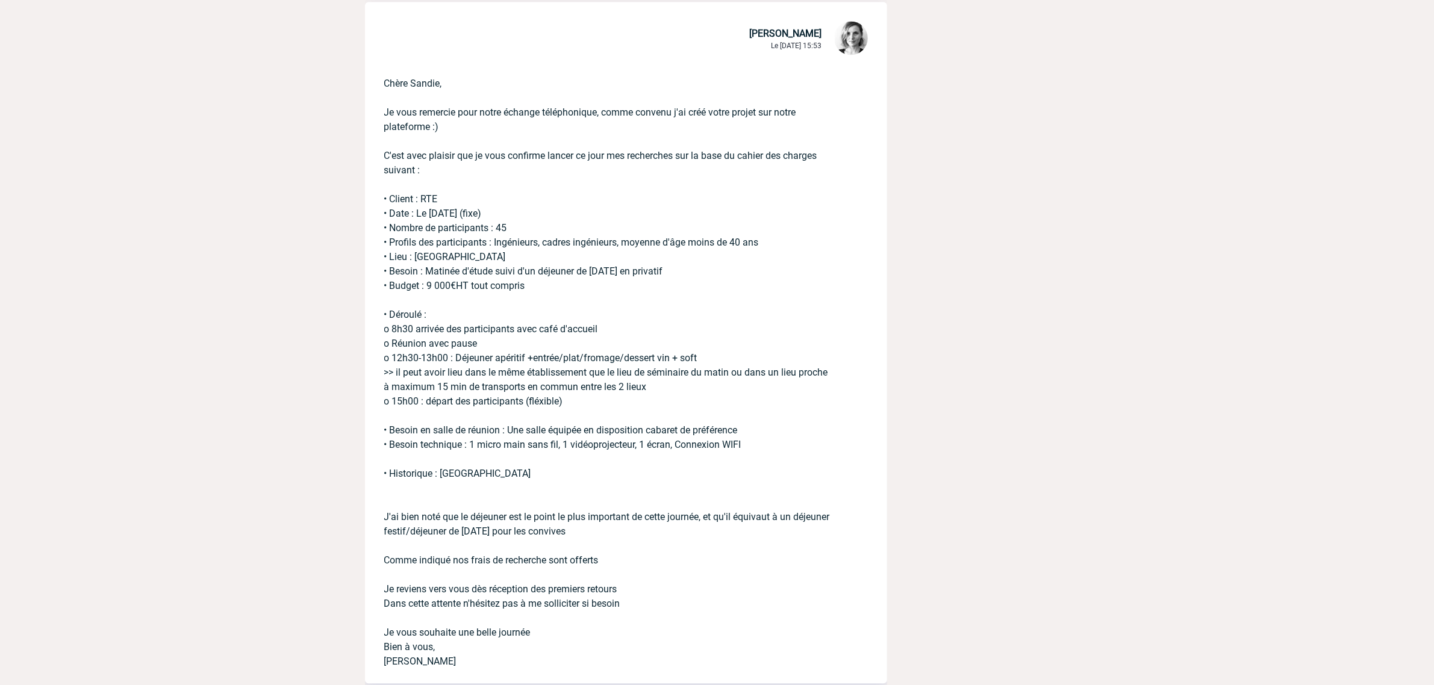
scroll to position [20495, 0]
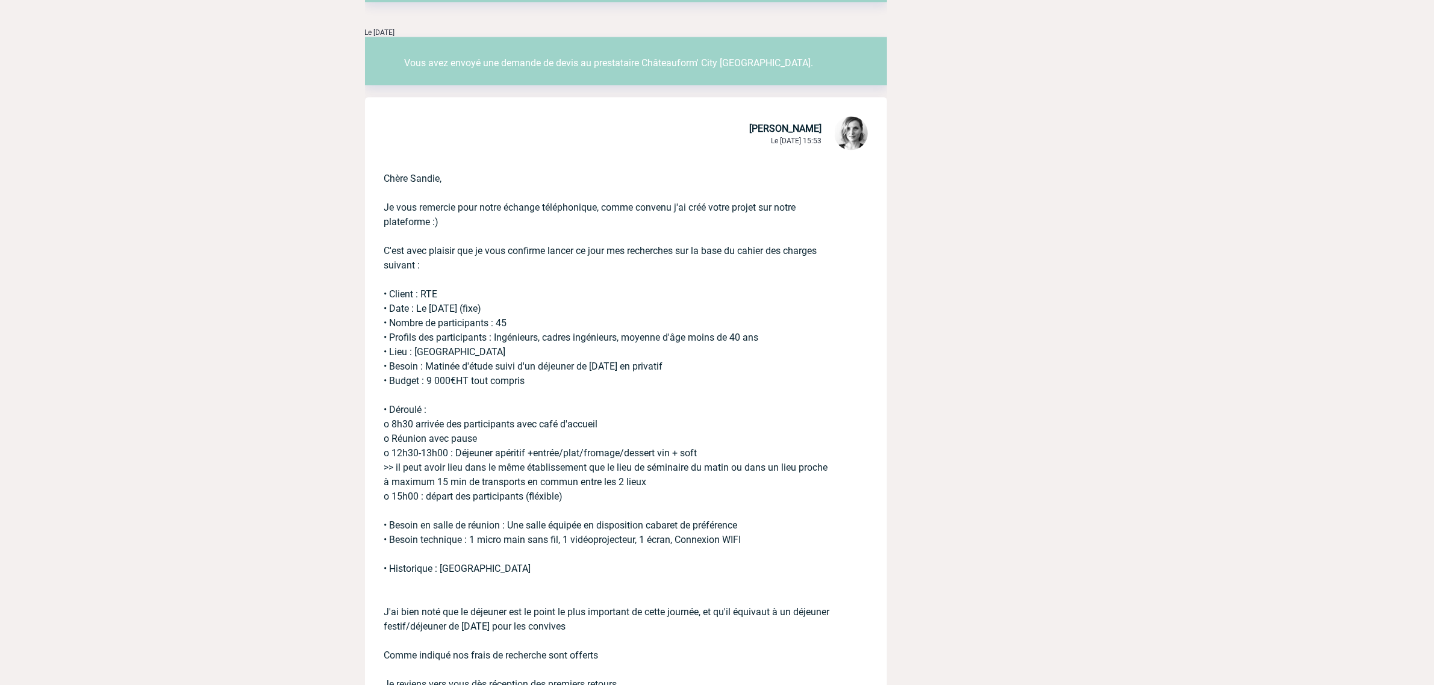
drag, startPoint x: 385, startPoint y: 139, endPoint x: 25, endPoint y: 269, distance: 383.5
click at [443, 225] on div "Chère Sandie, Je vous remercie pour notre échange téléphonique, comme convenu j…" at bounding box center [626, 465] width 522 height 626
copy p "Chère [PERSON_NAME], Je vous remercie pour notre échange téléphonique, comme co…"
drag, startPoint x: 380, startPoint y: 257, endPoint x: 2, endPoint y: 303, distance: 381.1
click at [787, 536] on div "Chère Sandie, Je vous remercie pour notre échange téléphonique, comme convenu j…" at bounding box center [626, 465] width 522 height 626
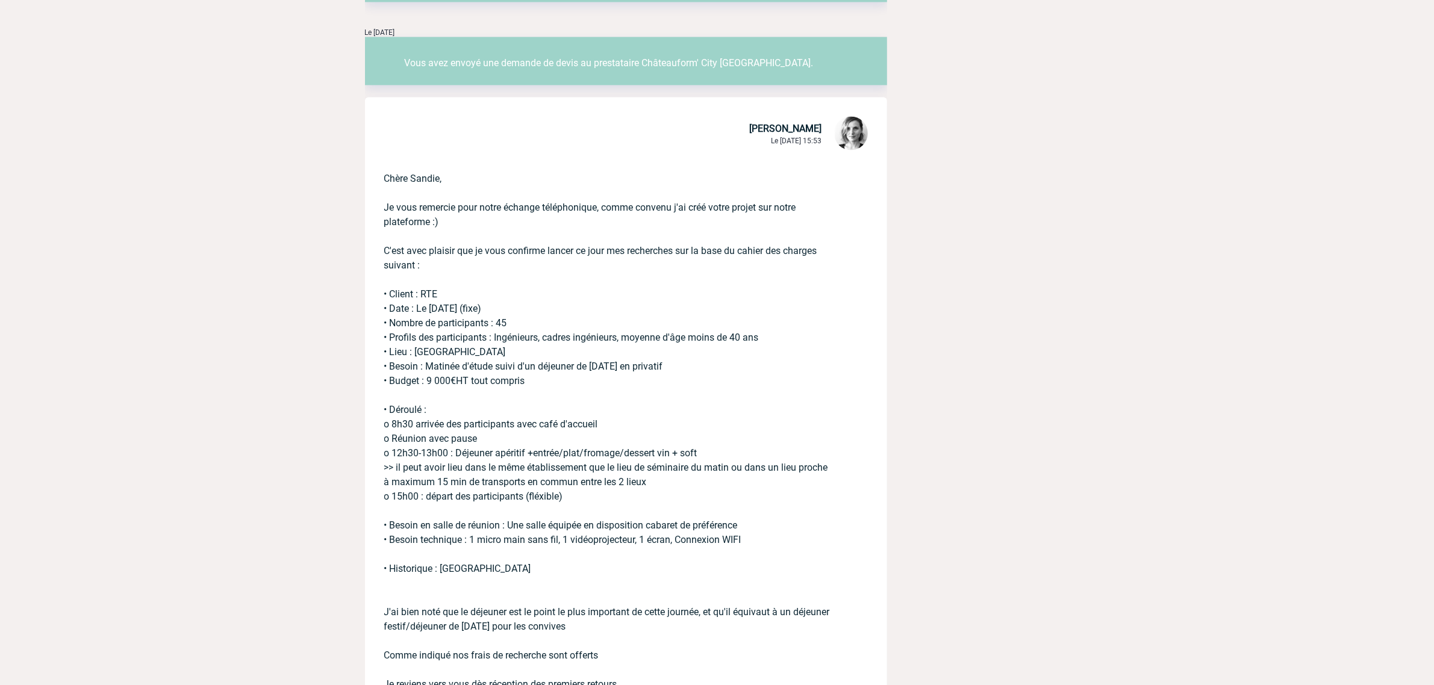
copy p "• Client : RTE • Date : Le mardi 5 décembre (fixe) • Nombre de participants : 4…"
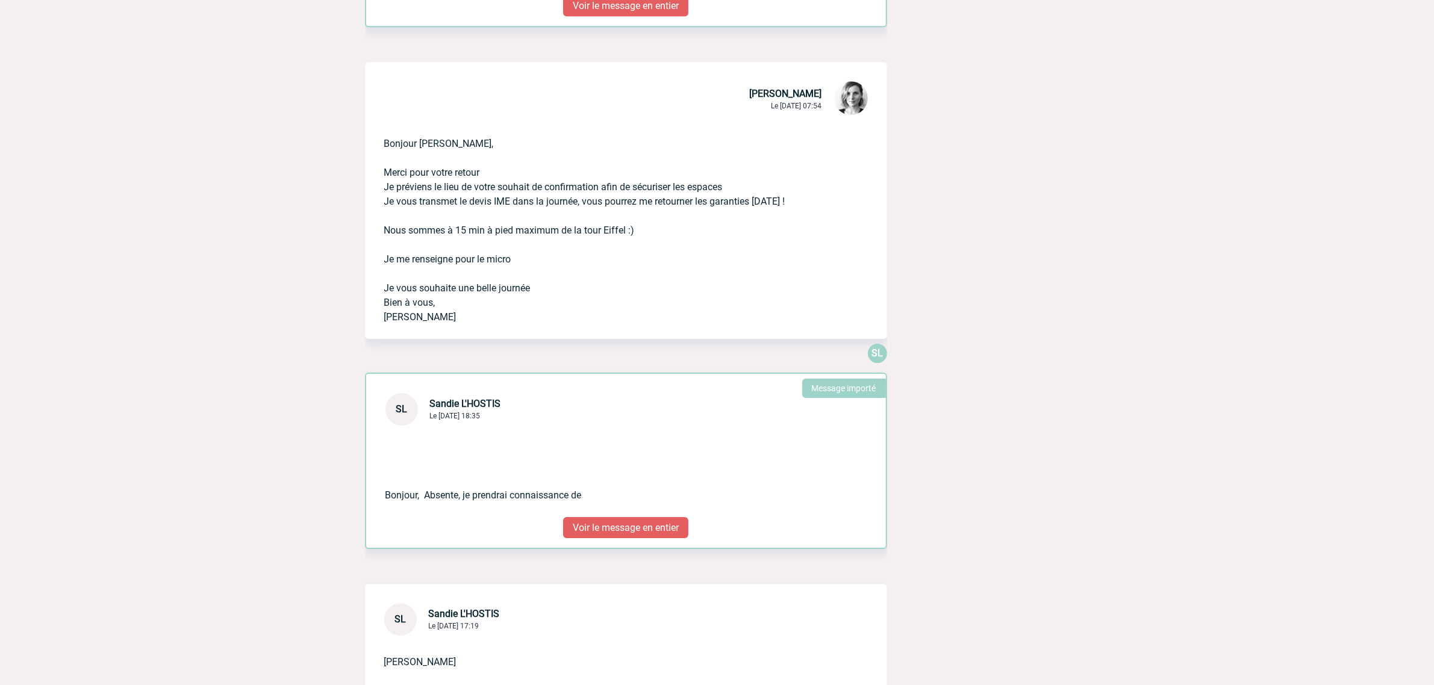
scroll to position [0, 0]
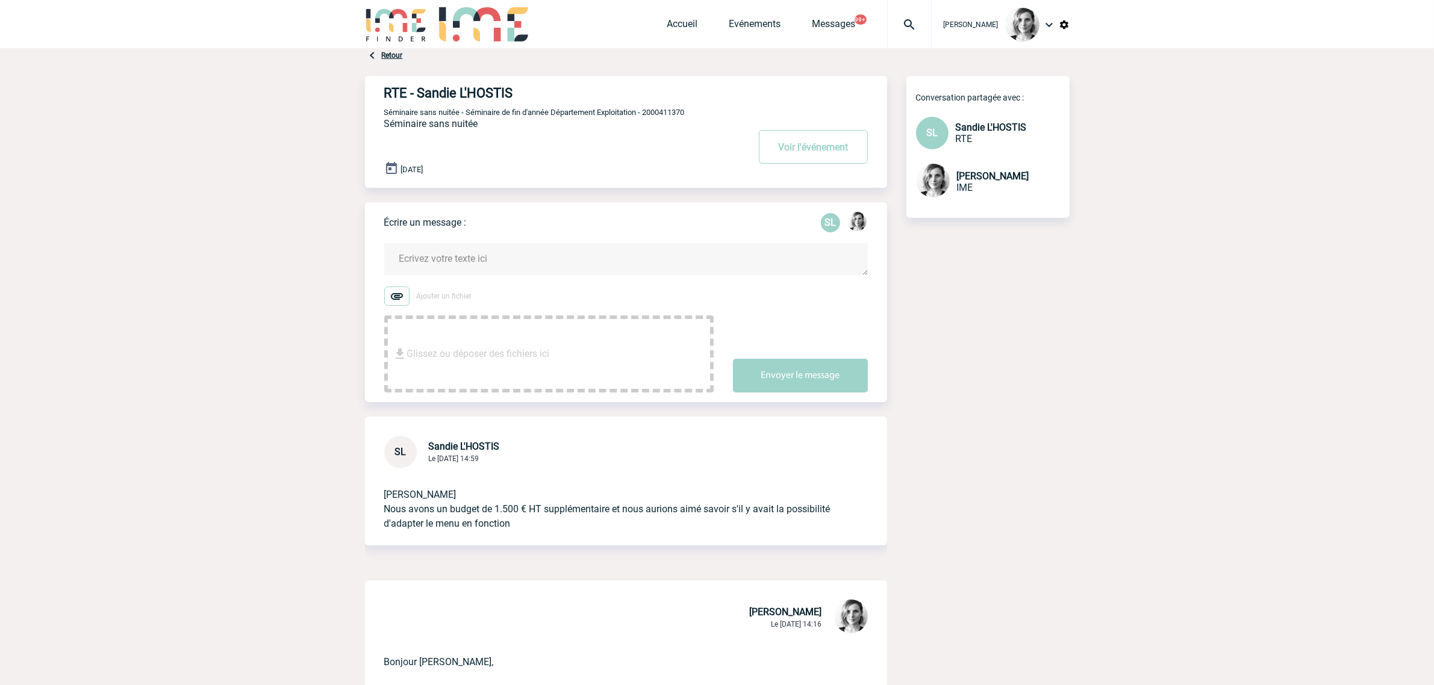
click at [913, 19] on img at bounding box center [909, 24] width 43 height 14
type input "2000425664"
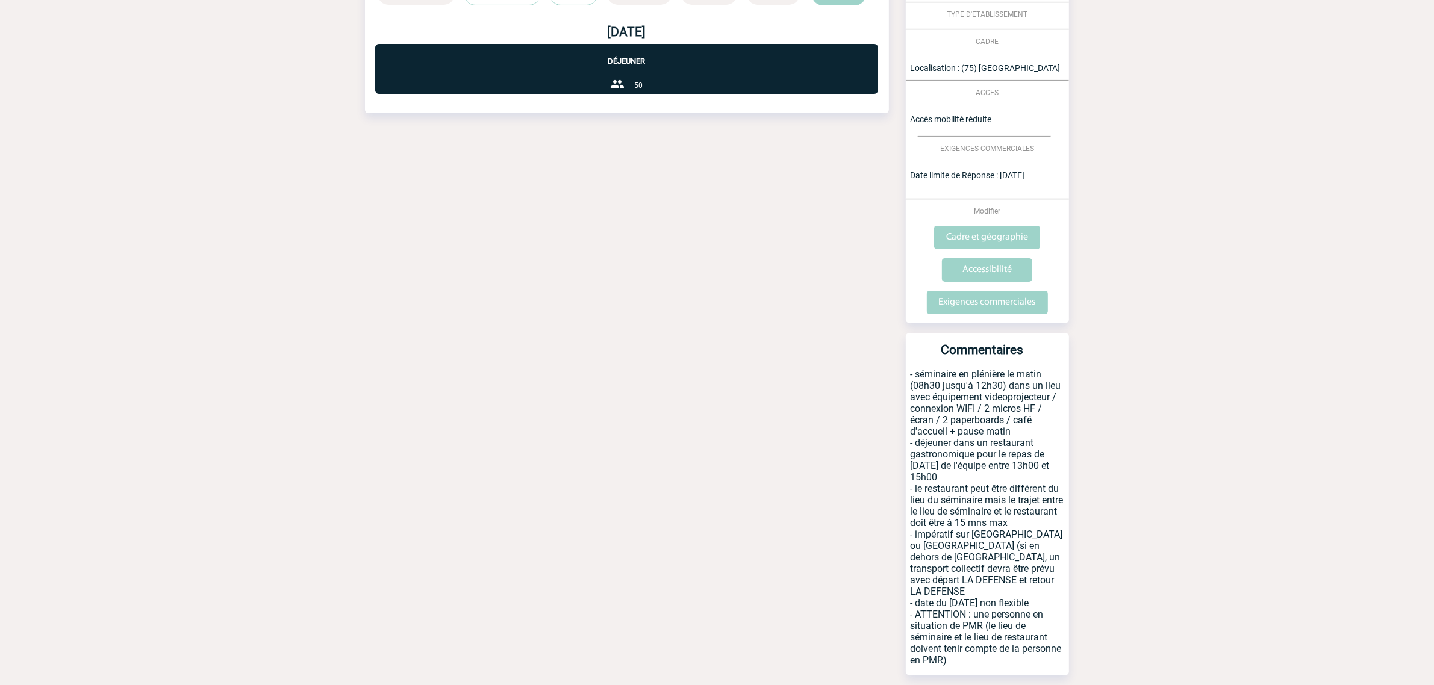
scroll to position [395, 0]
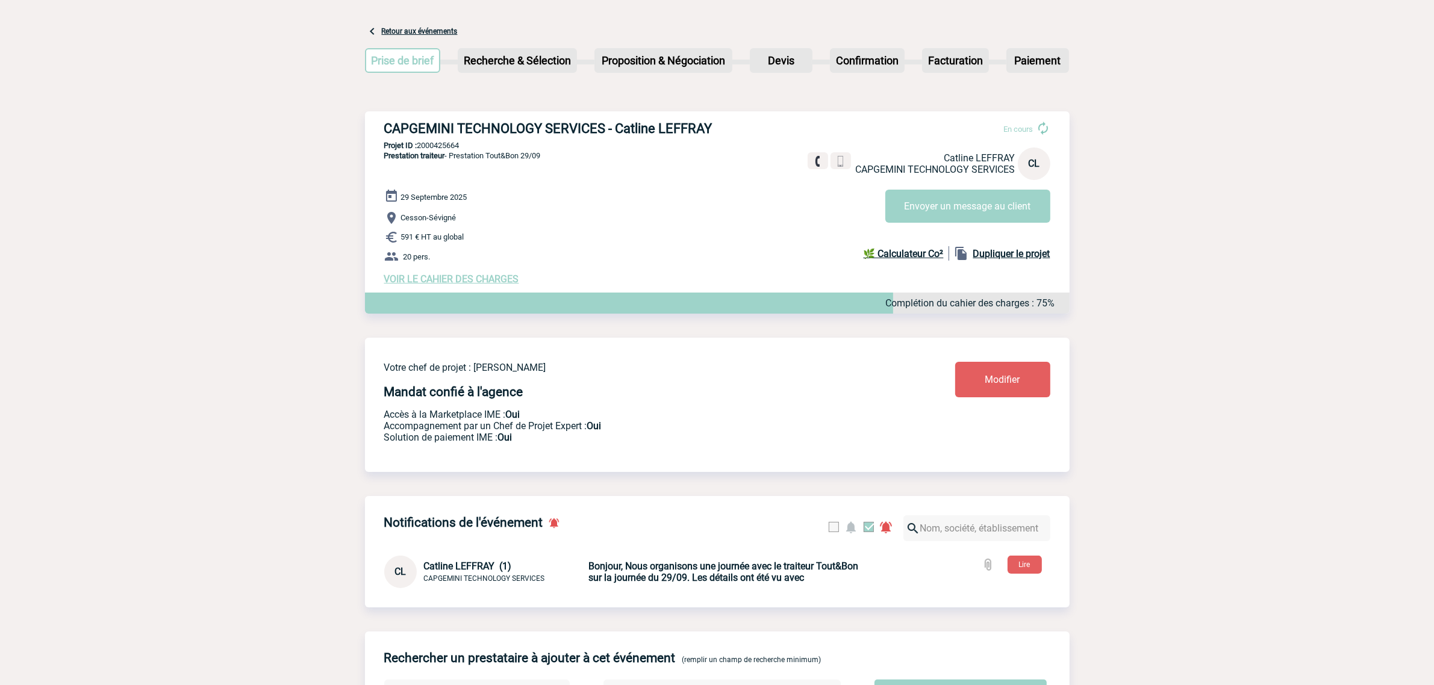
scroll to position [75, 0]
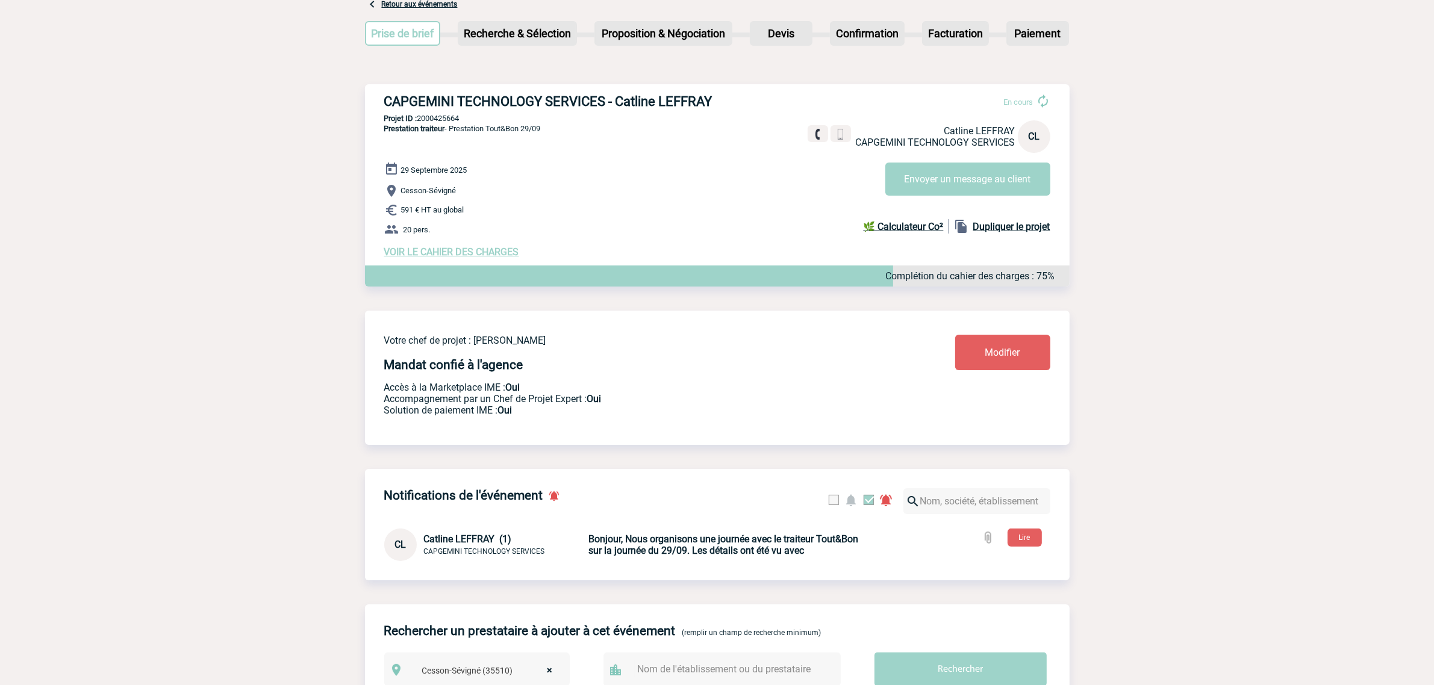
click at [777, 557] on b "Bonjour, Nous organisons une journée avec le traiteur Tout&Bon sur la journée d…" at bounding box center [724, 545] width 270 height 23
click at [1030, 537] on button "Lire" at bounding box center [1025, 538] width 34 height 18
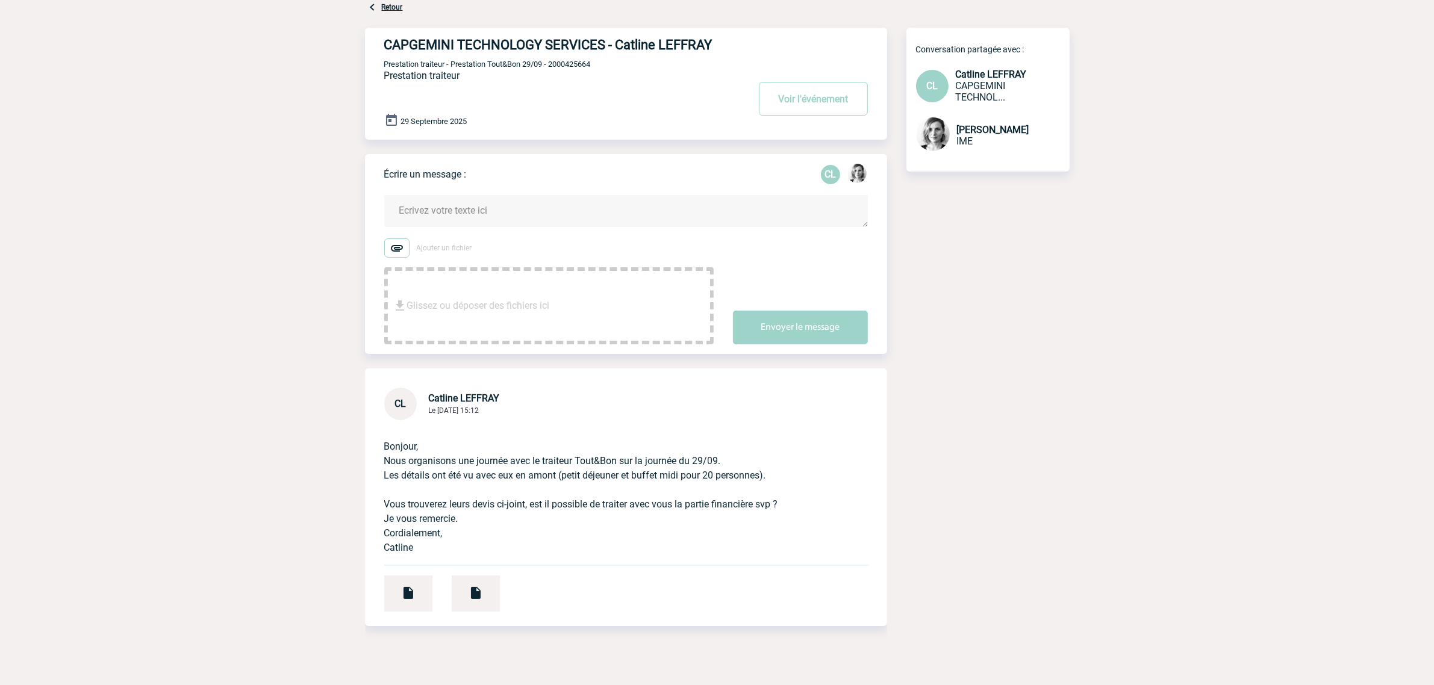
scroll to position [75, 0]
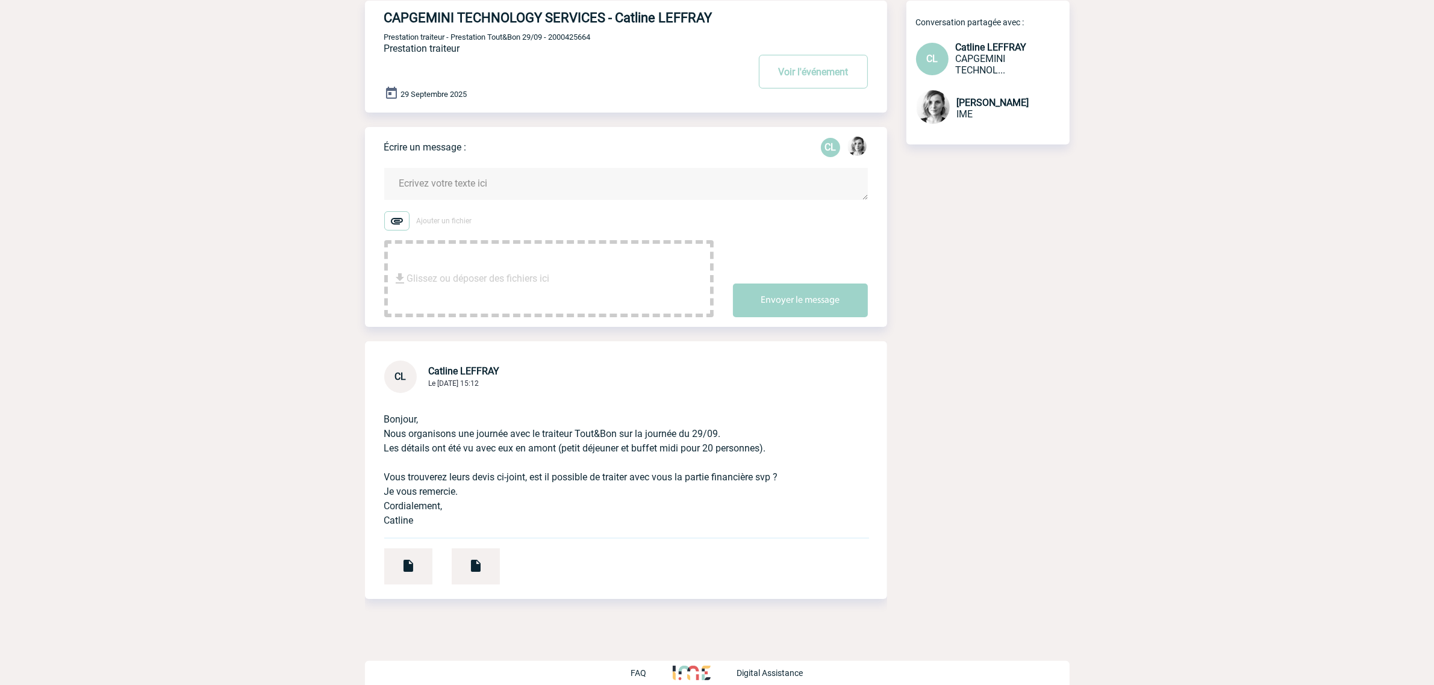
click at [562, 42] on span "Prestation traiteur - Prestation Tout&Bon 29/09 - 2000425664" at bounding box center [487, 37] width 207 height 9
copy span "2000425664"
drag, startPoint x: 381, startPoint y: 19, endPoint x: 454, endPoint y: 36, distance: 74.2
click at [454, 36] on div "CAPGEMINI TECHNOLOGY SERVICES - Catline LEFFRAY Voir l'événement Prestation tra…" at bounding box center [626, 57] width 522 height 112
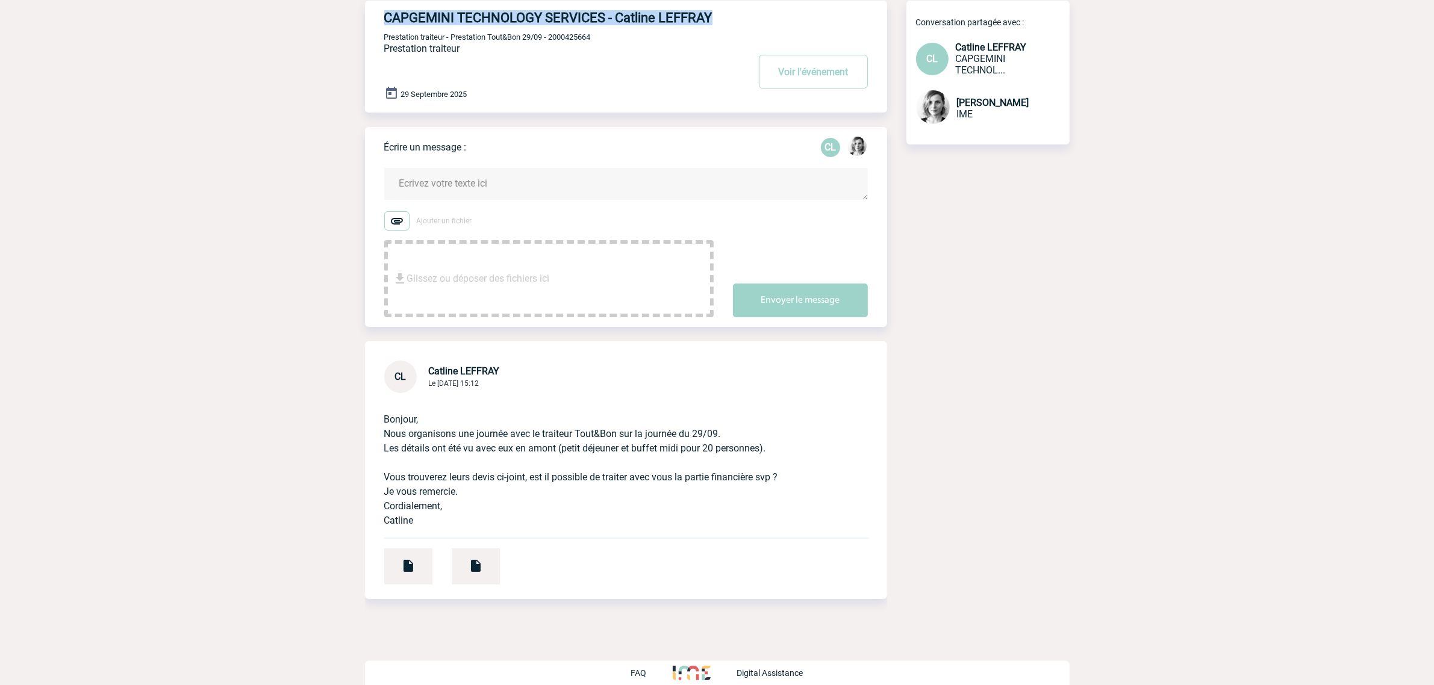
copy h4 "CAPGEMINI TECHNOLOGY SERVICES - Catline LEFFRAY"
click at [413, 573] on img at bounding box center [408, 566] width 14 height 14
click at [498, 582] on div at bounding box center [476, 567] width 48 height 36
click at [575, 42] on span "Prestation traiteur - Prestation Tout&Bon 29/09 - 2000425664" at bounding box center [487, 37] width 207 height 9
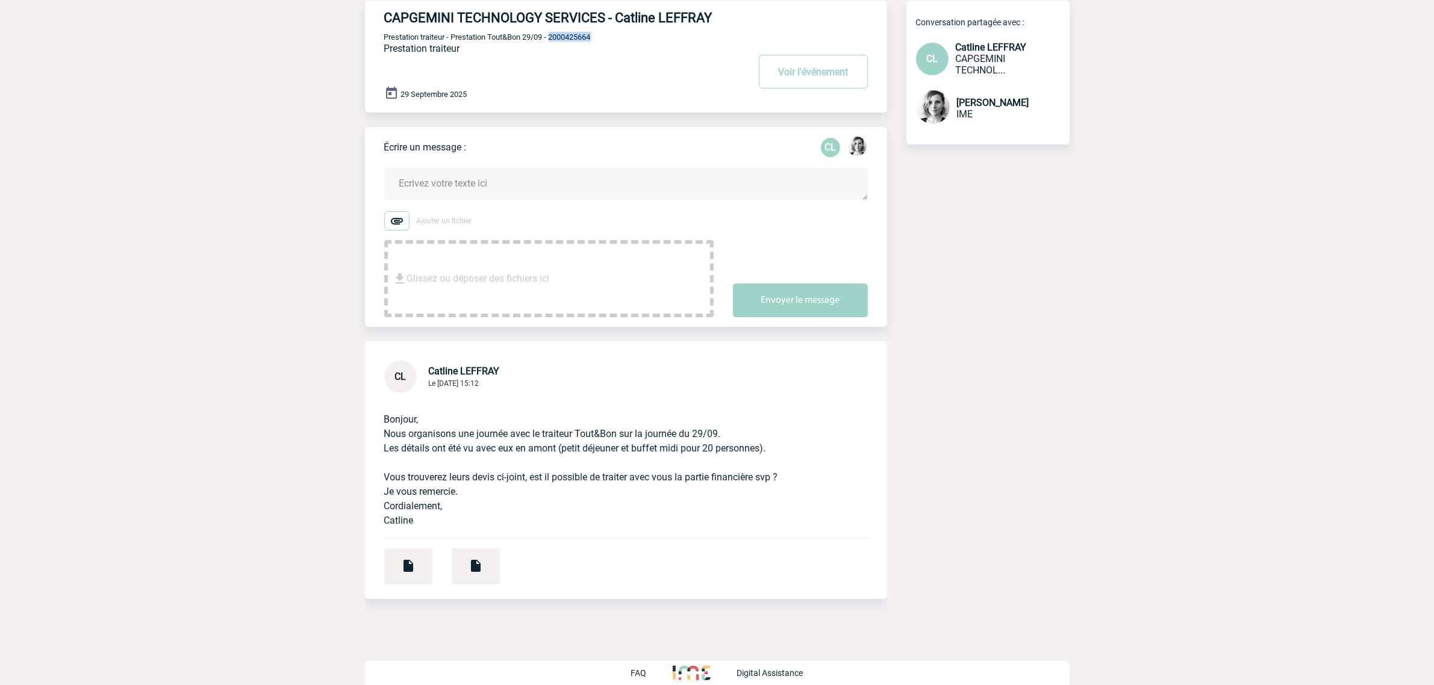
copy span "2000425664"
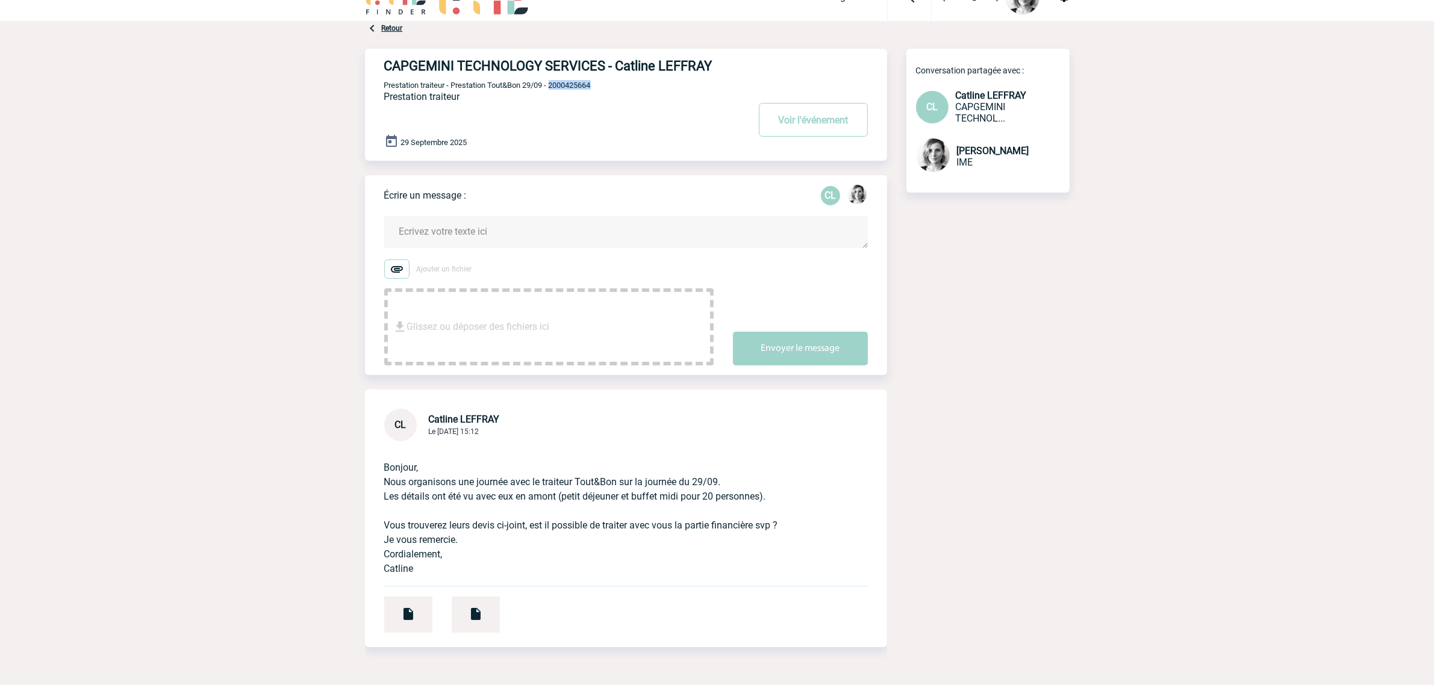
scroll to position [0, 0]
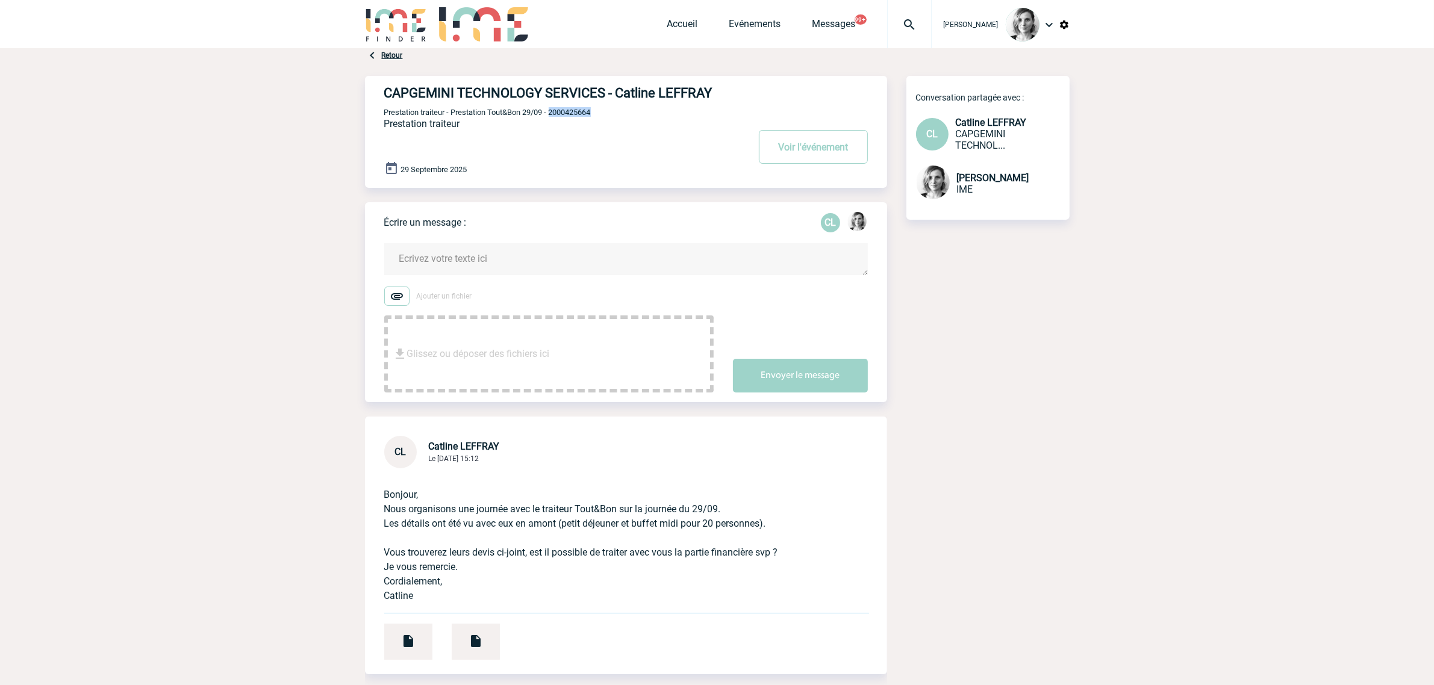
click at [922, 31] on img at bounding box center [909, 24] width 43 height 14
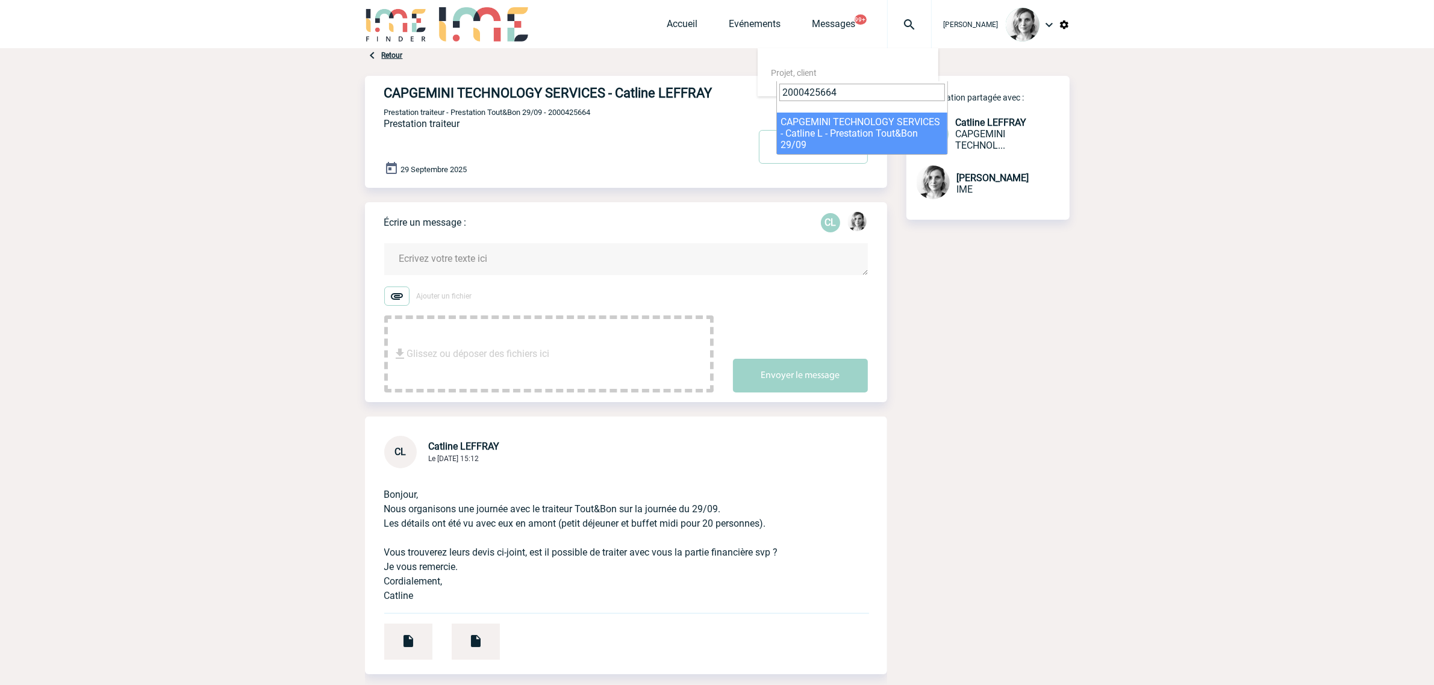
type input "2000425664"
click at [576, 117] on span "Prestation traiteur - Prestation Tout&Bon 29/09 - 2000425664" at bounding box center [487, 112] width 207 height 9
copy span "2000425664"
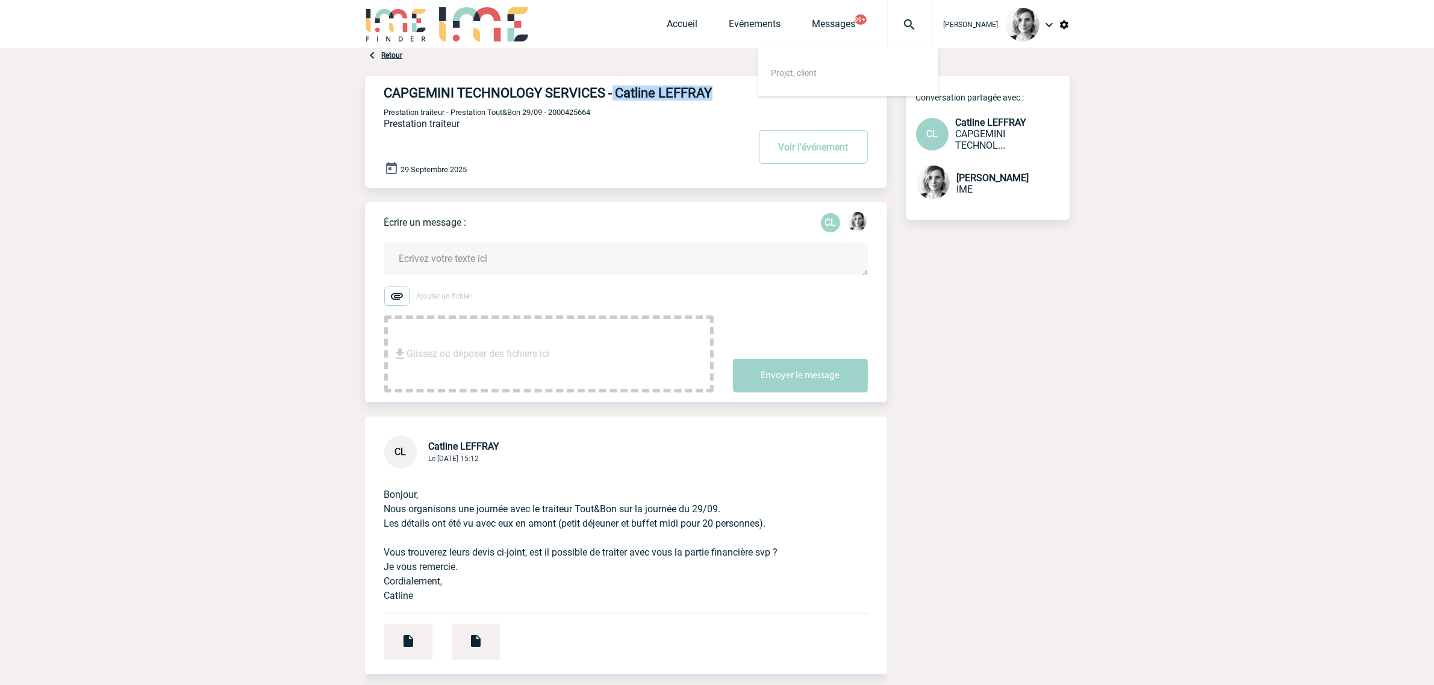
drag, startPoint x: 611, startPoint y: 95, endPoint x: 625, endPoint y: 108, distance: 19.2
click at [625, 101] on h4 "CAPGEMINI TECHNOLOGY SERVICES - Catline LEFFRAY" at bounding box center [548, 93] width 328 height 15
copy h4 "Catline LEFFRAY"
click at [554, 117] on span "Prestation traiteur - Prestation Tout&Bon 29/09 - 2000425664" at bounding box center [487, 112] width 207 height 9
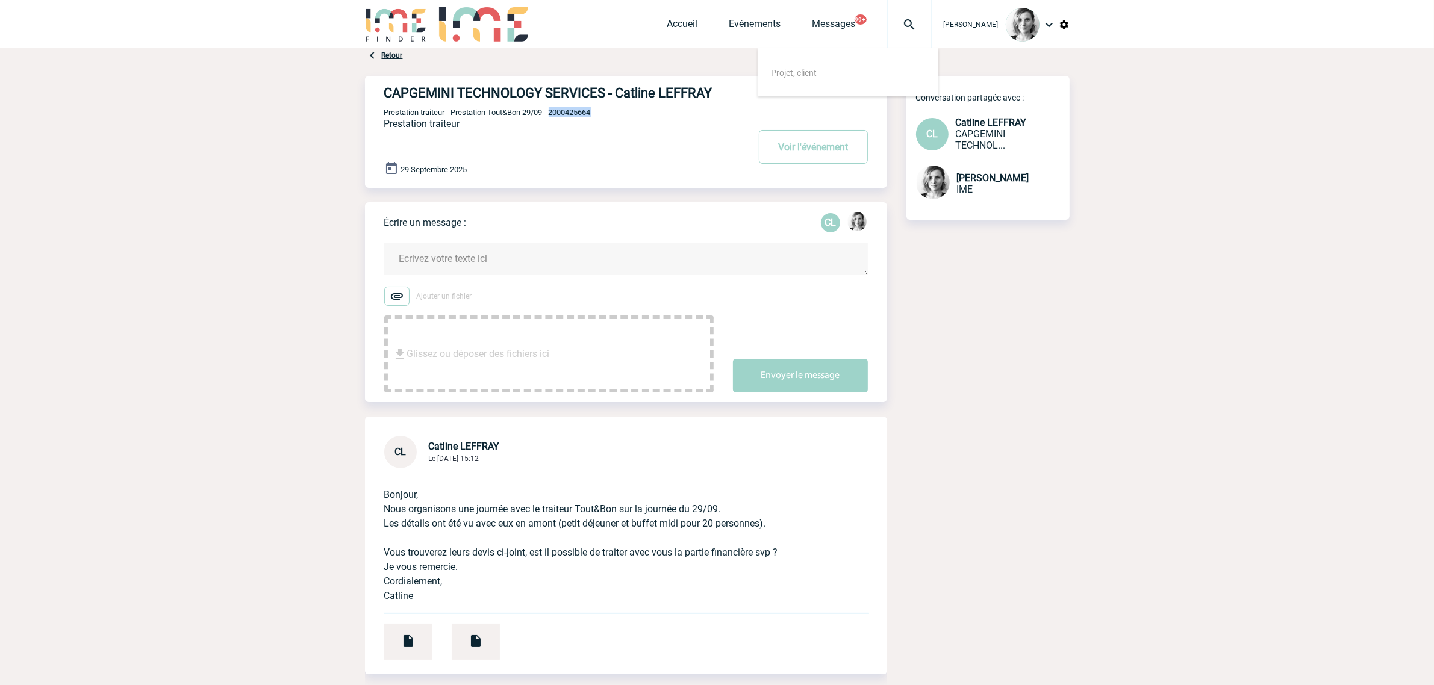
copy span "2000425664"
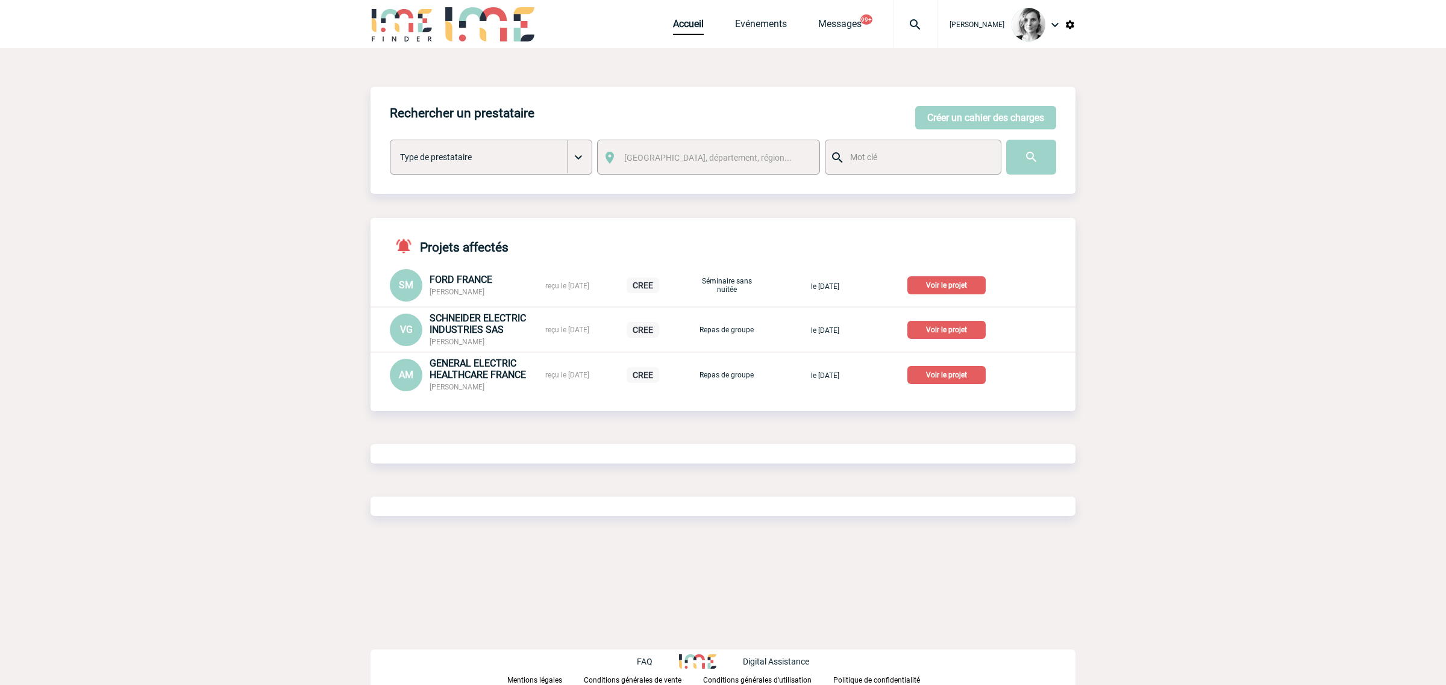
click at [923, 19] on img at bounding box center [914, 24] width 43 height 14
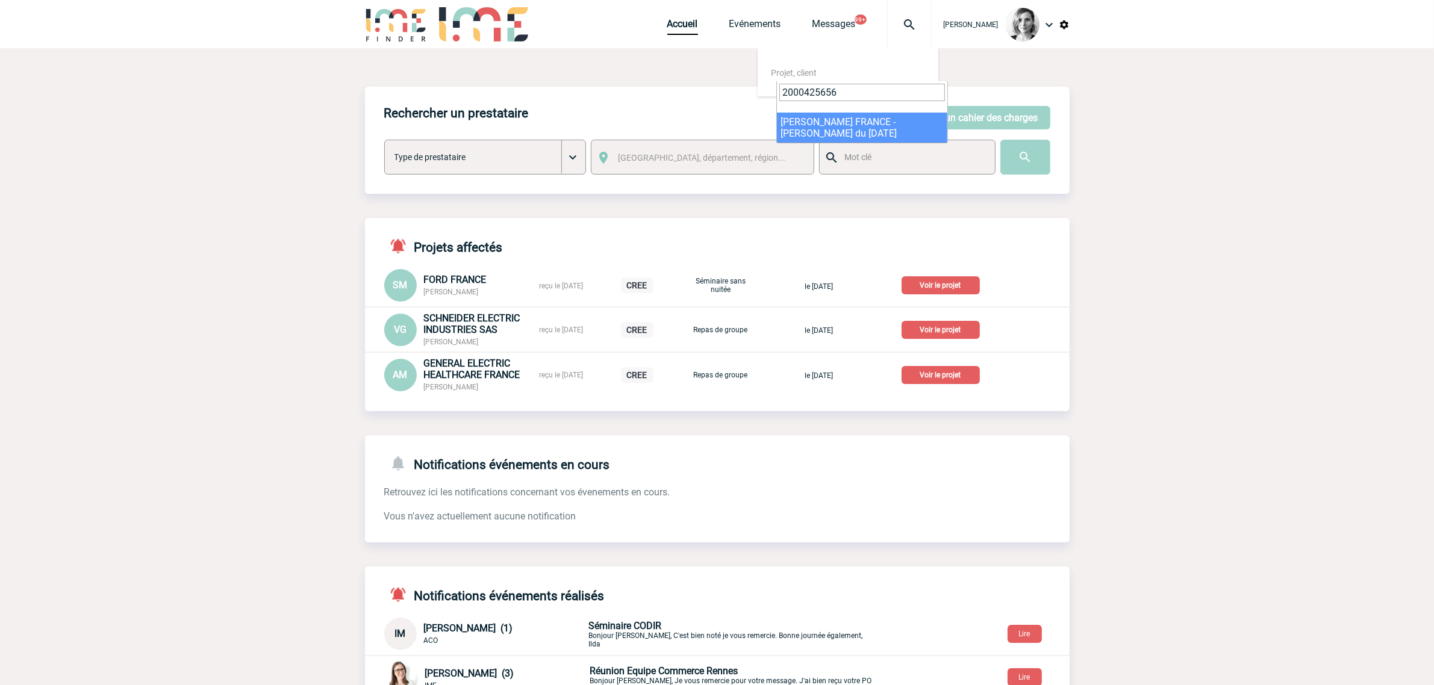
type input "2000425656"
select select "25157"
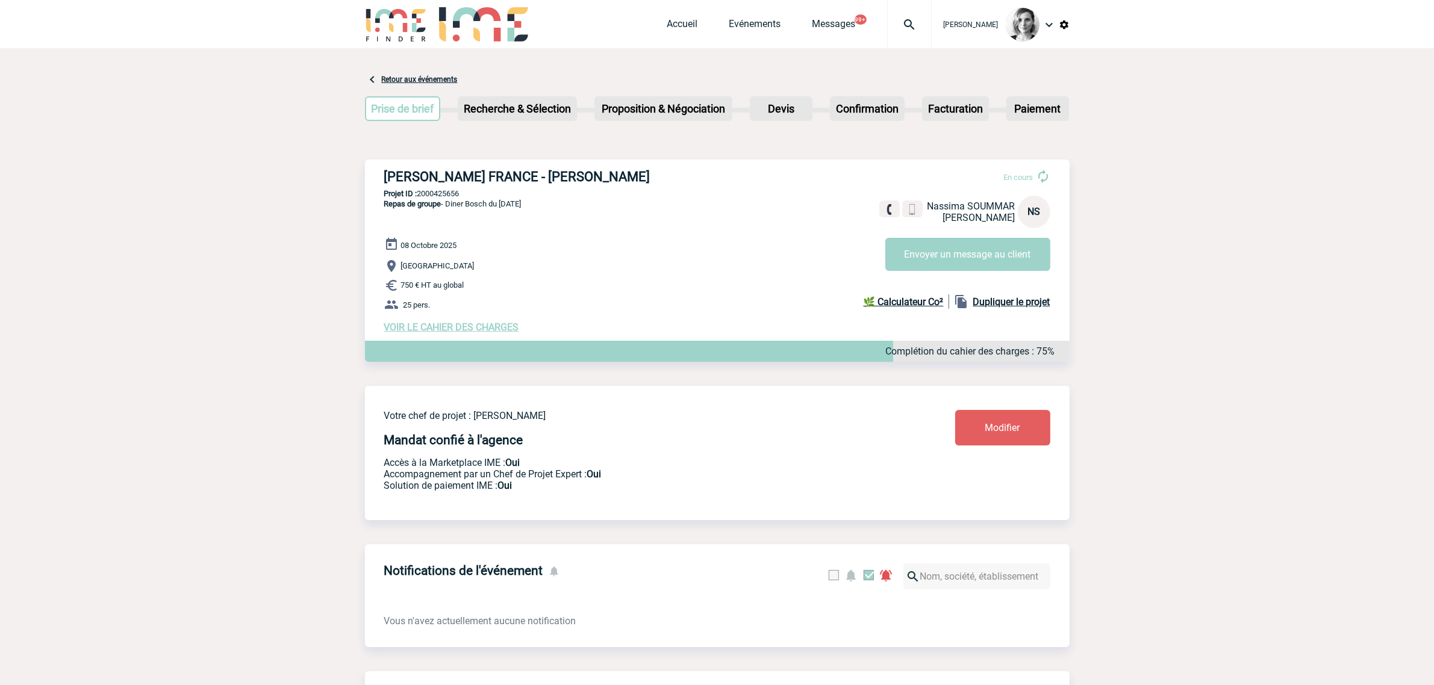
click at [274, 278] on body "[PERSON_NAME] Accueil Evénements" at bounding box center [717, 677] width 1434 height 1354
drag, startPoint x: 378, startPoint y: 176, endPoint x: 709, endPoint y: 161, distance: 331.6
click at [709, 161] on div "[PERSON_NAME] FRANCE - [PERSON_NAME] En cours [PERSON_NAME] [PERSON_NAME] FRANC…" at bounding box center [717, 251] width 705 height 183
copy h3 "[PERSON_NAME] FRANCE - [PERSON_NAME]"
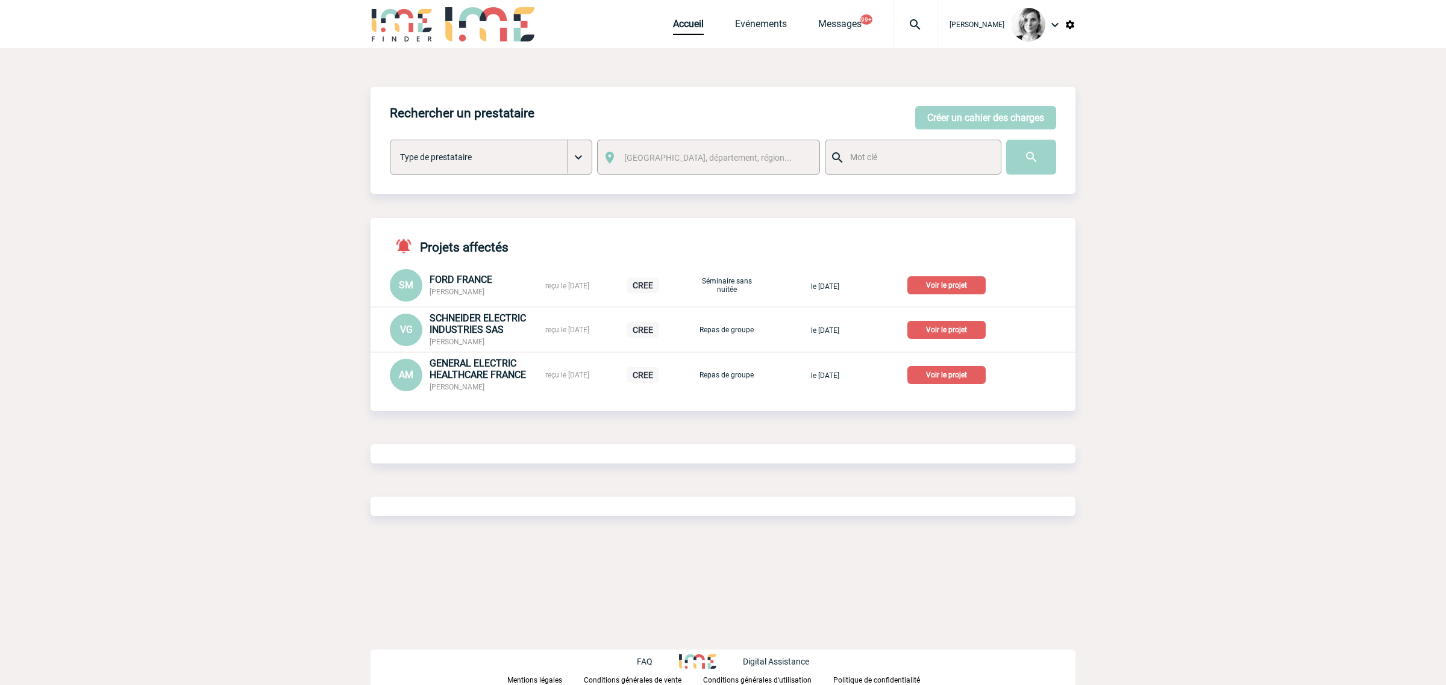
click at [920, 35] on div at bounding box center [915, 24] width 45 height 48
type input "2000425664"
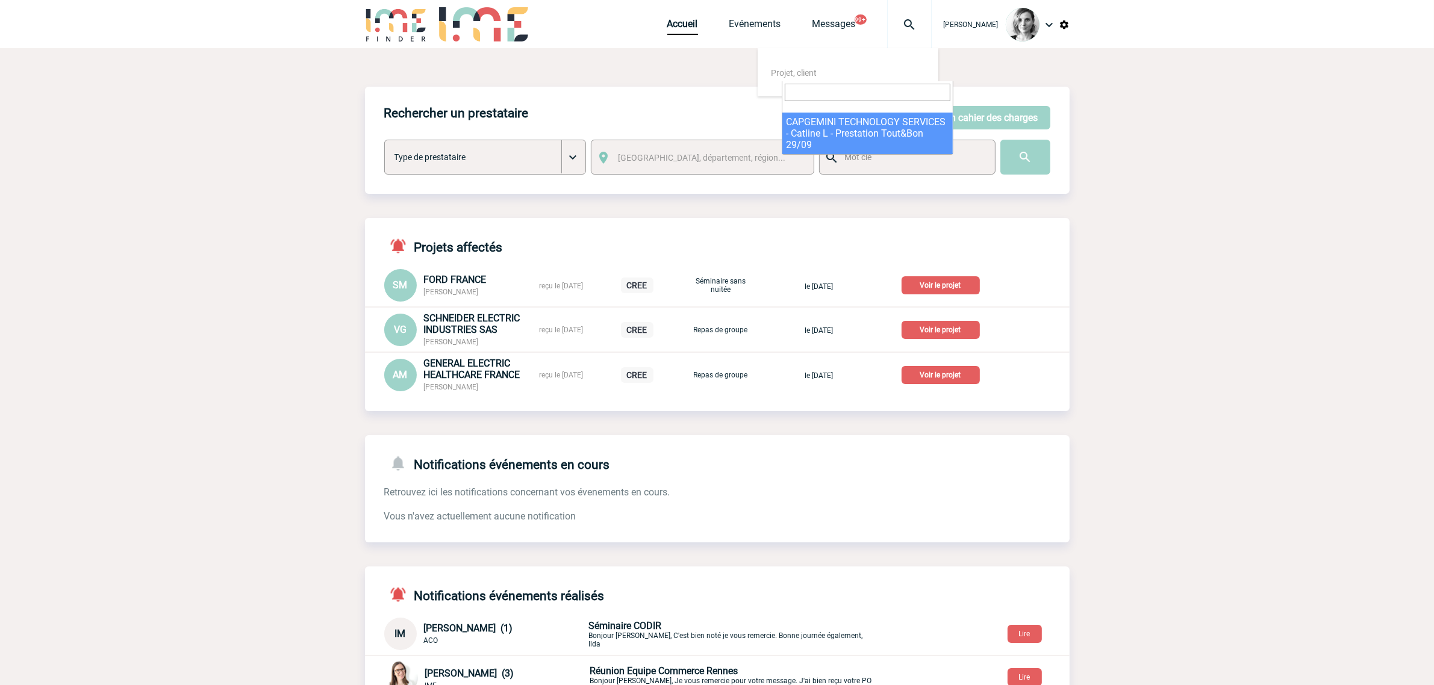
select select "25165"
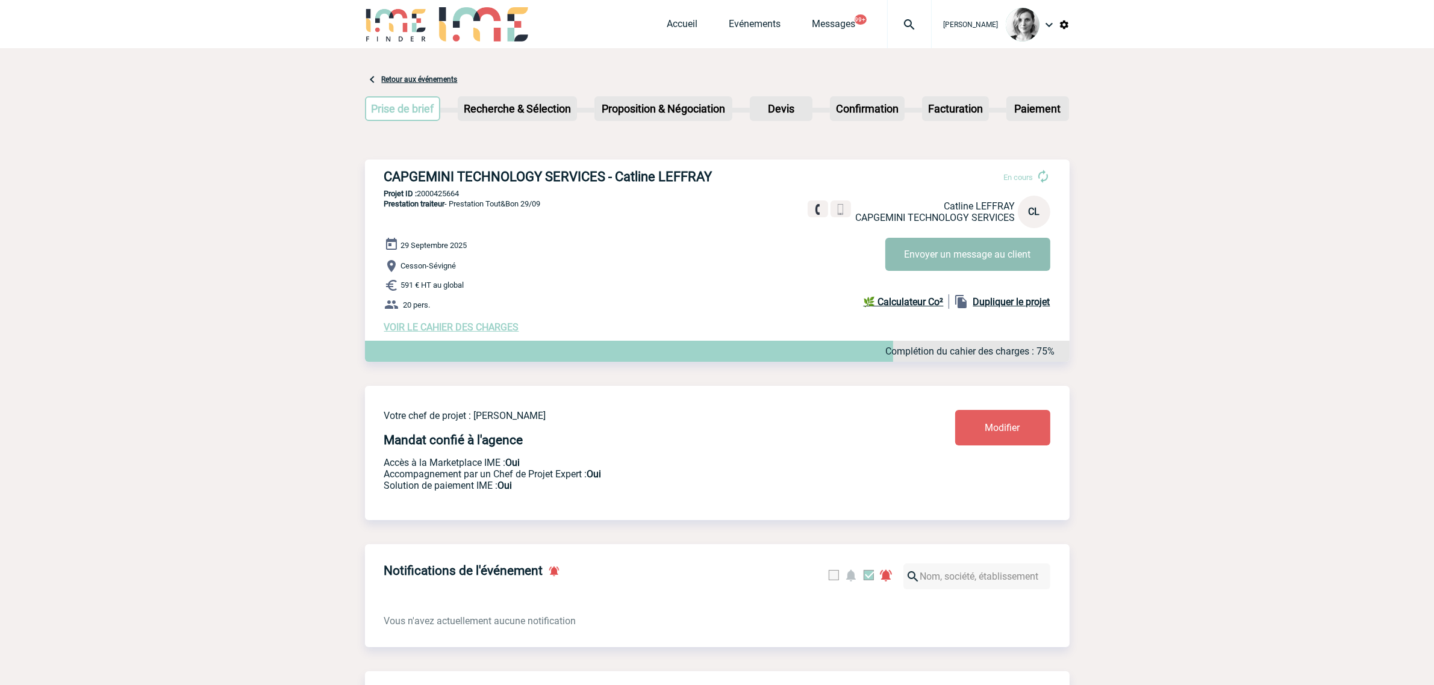
click at [977, 254] on button "Envoyer un message au client" at bounding box center [967, 254] width 165 height 33
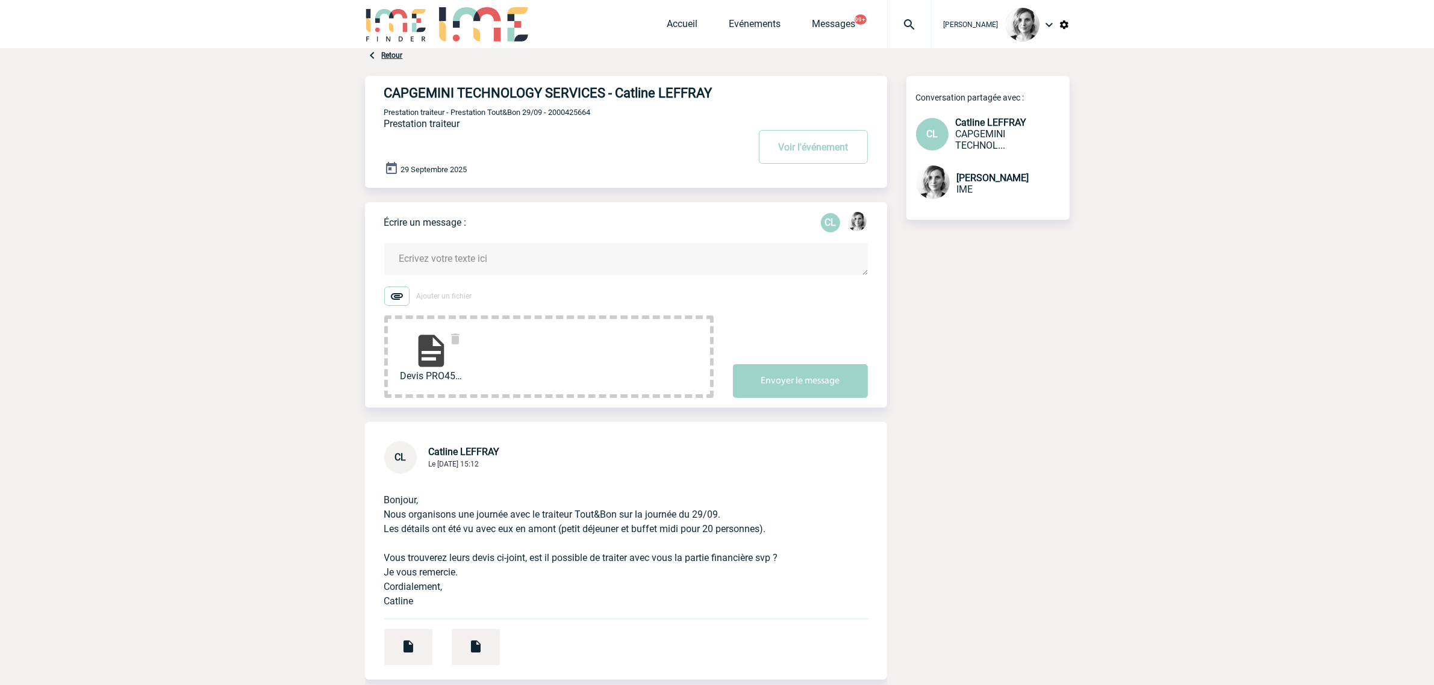
click at [467, 275] on textarea at bounding box center [626, 259] width 484 height 32
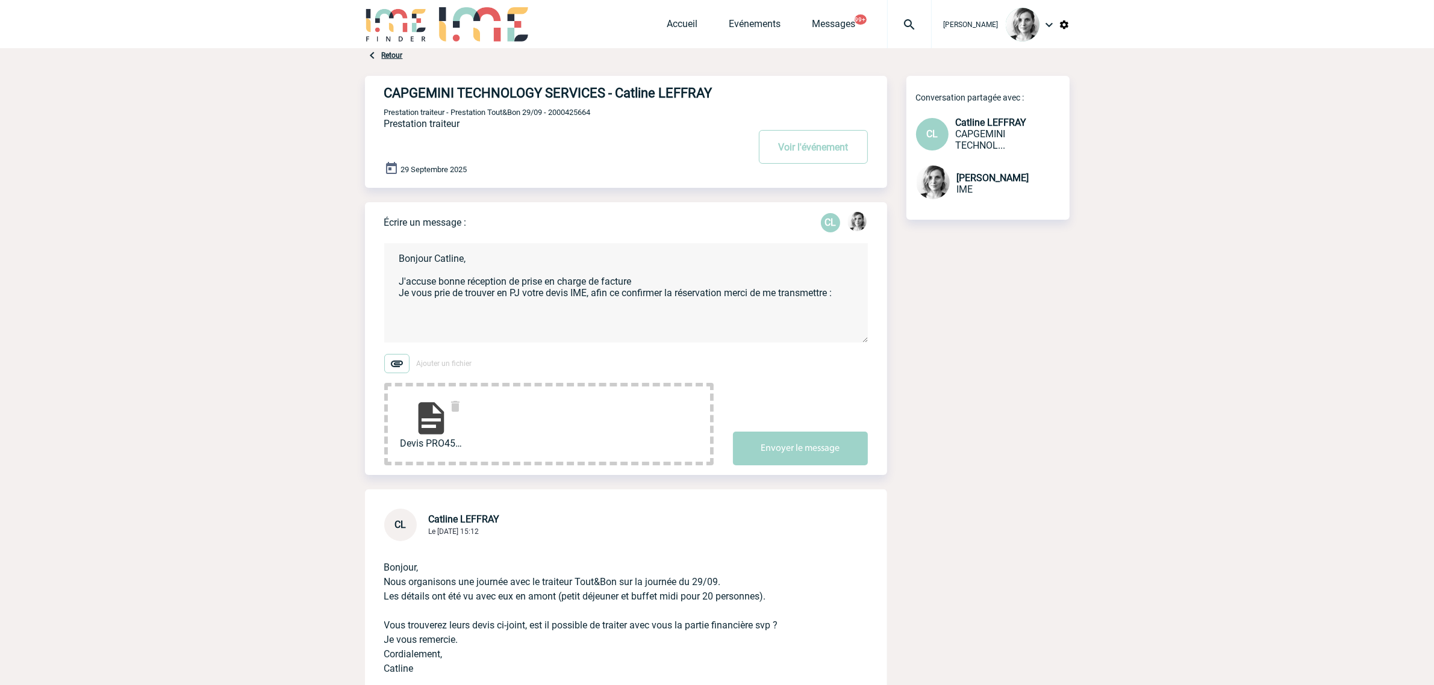
paste textarea "Le Devis tamponné, signé avec mention " Bon pour accord " - Votre bon de comman…"
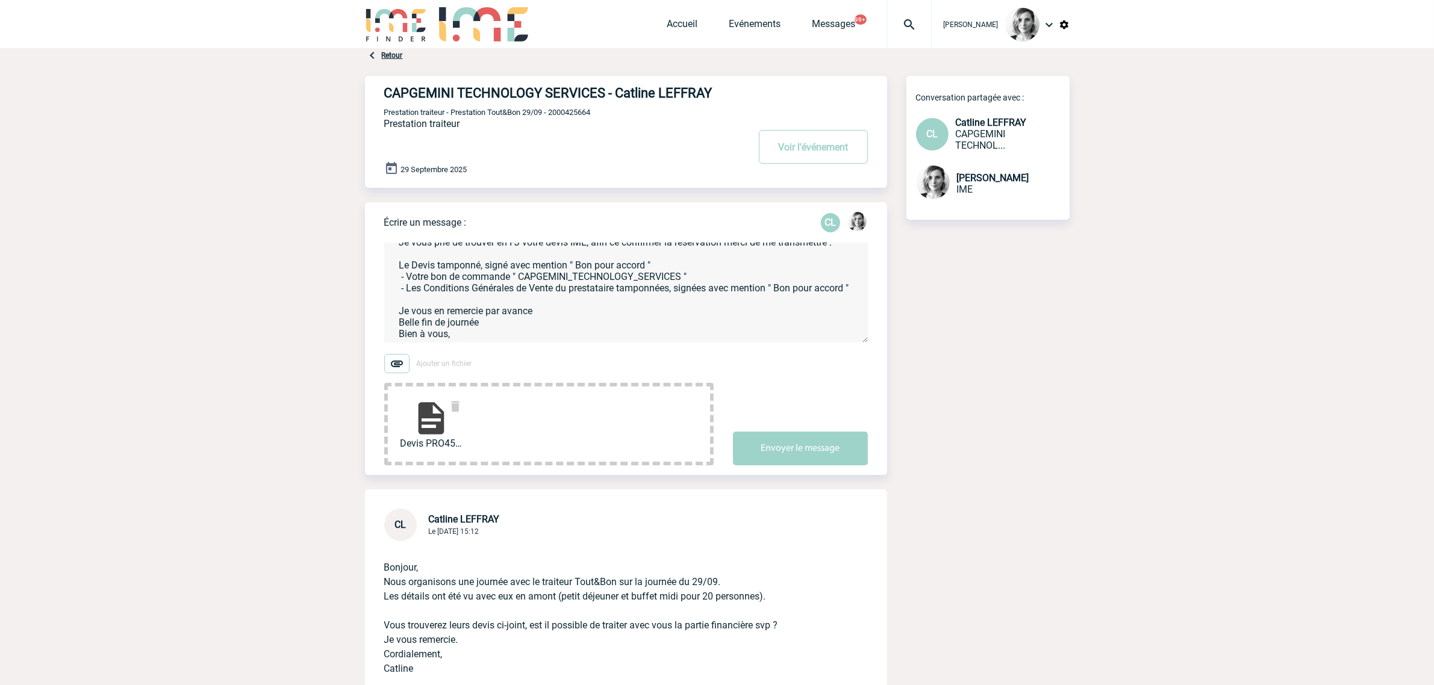
scroll to position [69, 0]
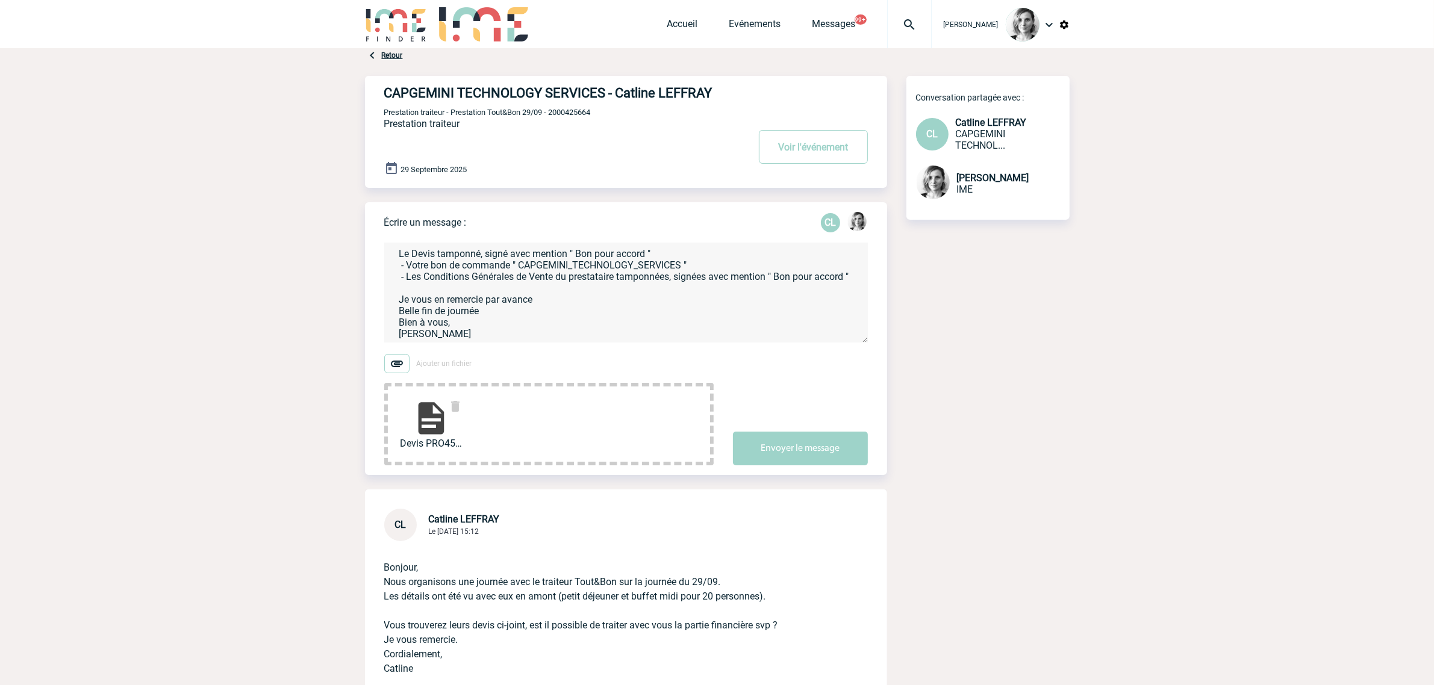
type textarea "Bonjour Catline, J'accuse bonne réception de prise en charge de facture Je vous…"
click at [563, 117] on span "Prestation traiteur - Prestation Tout&Bon 29/09 - 2000425664" at bounding box center [487, 112] width 207 height 9
copy span "2000425664"
click at [812, 440] on div "Envoyer le message" at bounding box center [810, 438] width 154 height 54
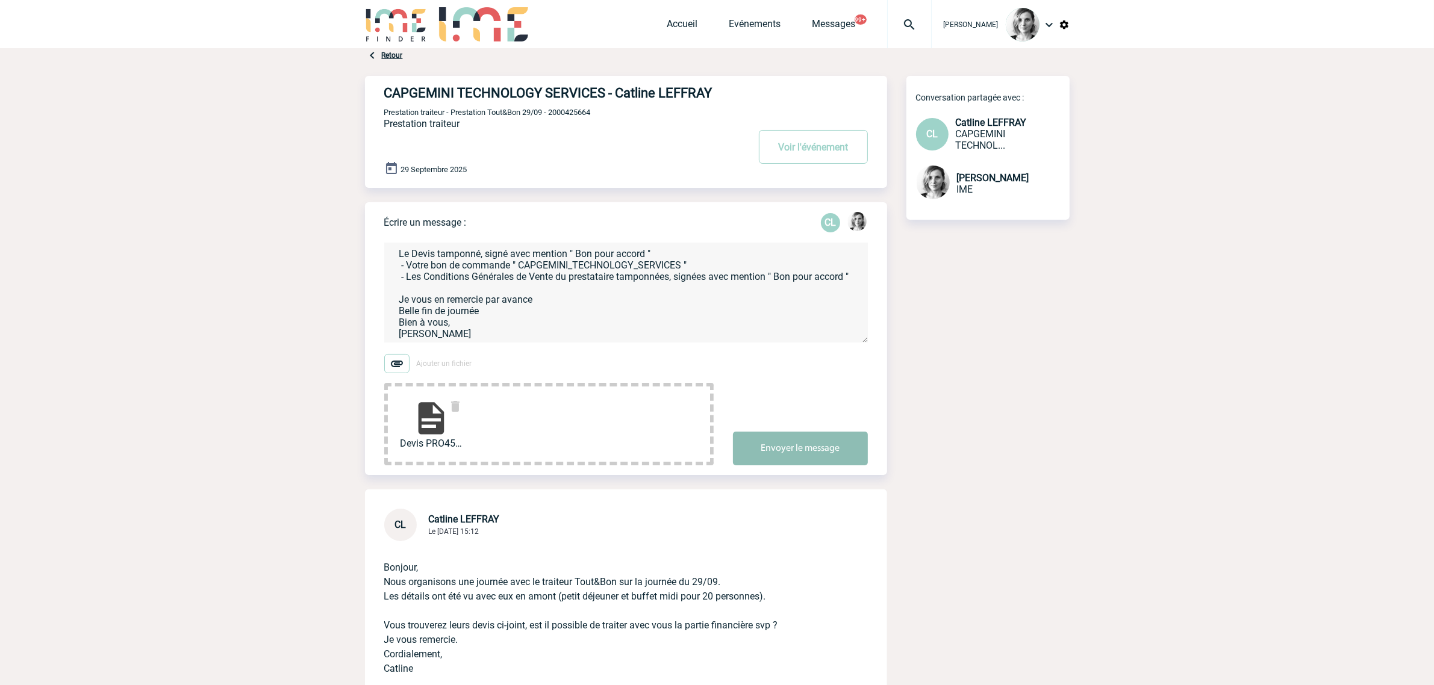
click at [802, 452] on button "Envoyer le message" at bounding box center [800, 449] width 135 height 34
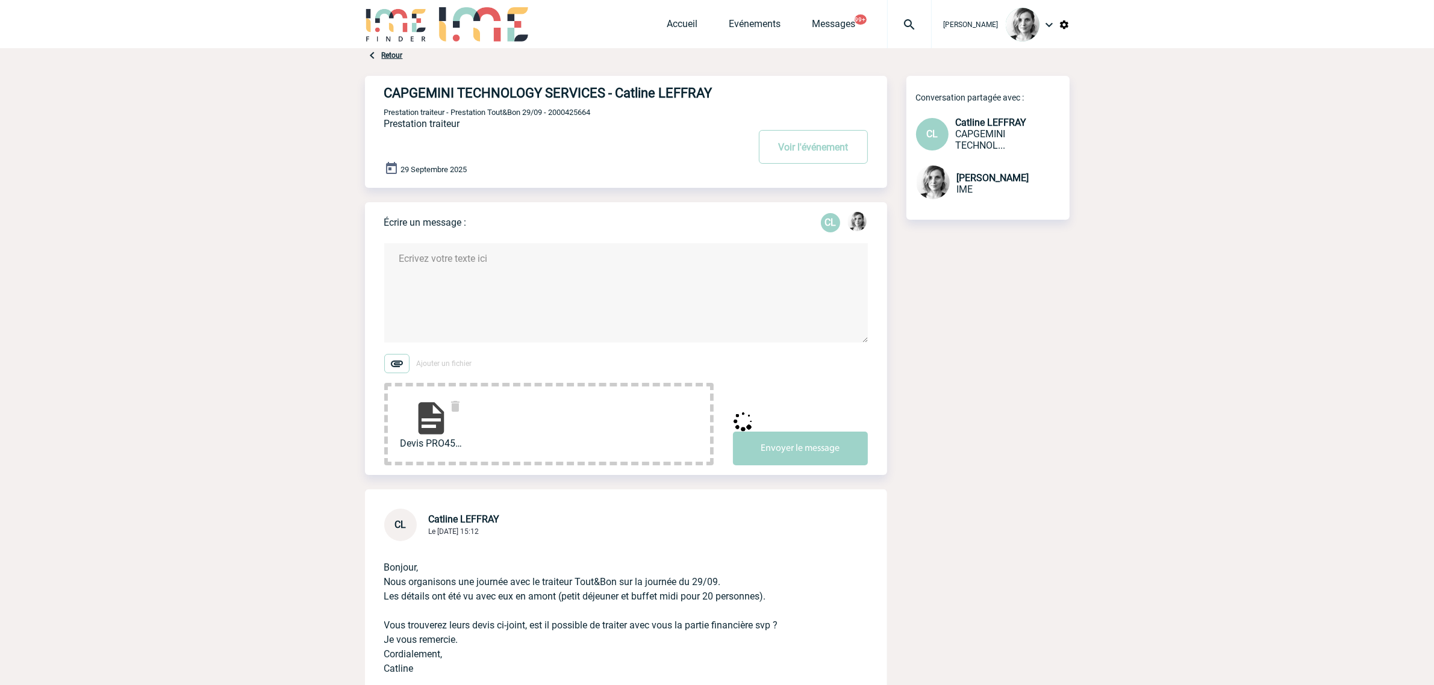
scroll to position [0, 0]
